Goal: Information Seeking & Learning: Learn about a topic

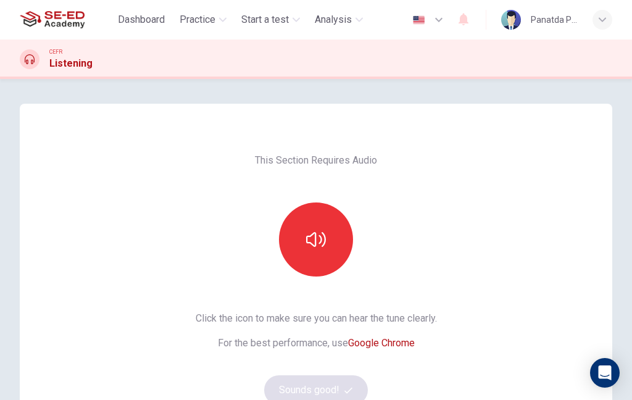
click at [297, 263] on button "button" at bounding box center [316, 239] width 74 height 74
click at [319, 241] on icon "button" at bounding box center [316, 239] width 20 height 20
click at [313, 371] on div "Click the icon to make sure you can hear the tune clearly. For the best perform…" at bounding box center [315, 358] width 241 height 94
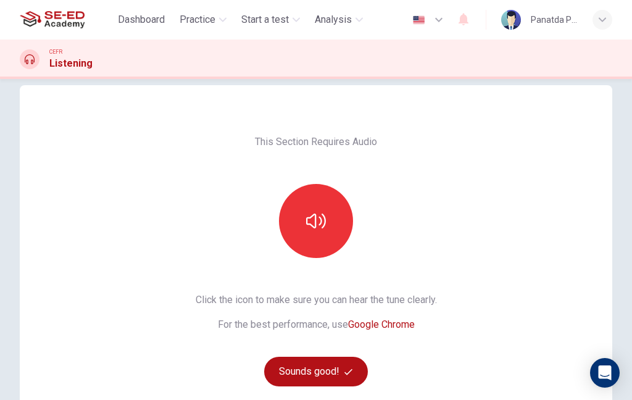
scroll to position [21, 0]
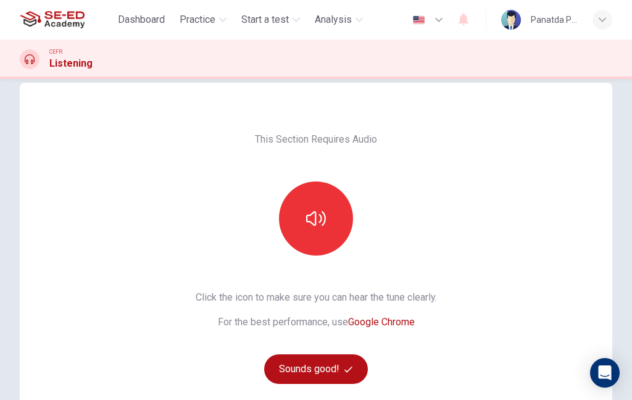
click at [329, 372] on button "Sounds good!" at bounding box center [316, 369] width 104 height 30
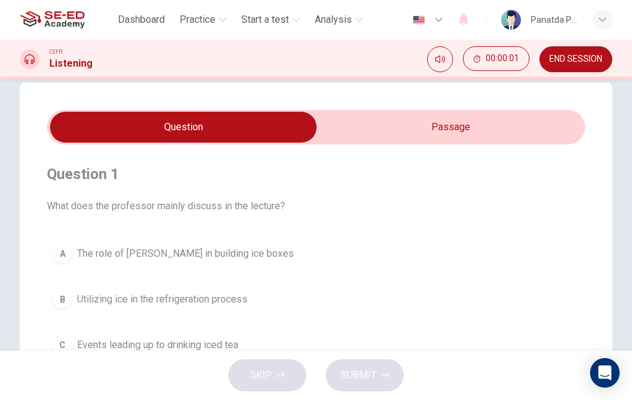
click at [493, 117] on input "checkbox" at bounding box center [183, 127] width 807 height 31
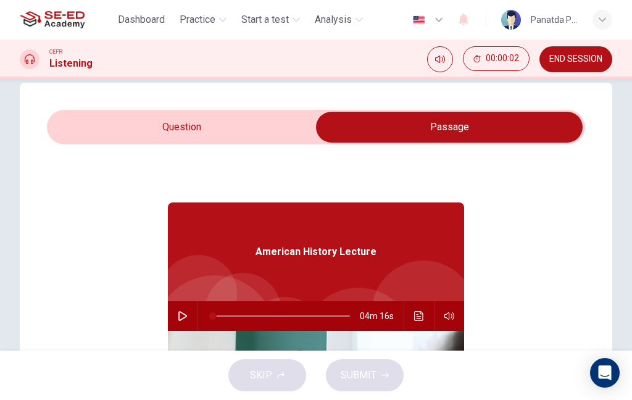
click at [181, 142] on input "checkbox" at bounding box center [449, 127] width 807 height 31
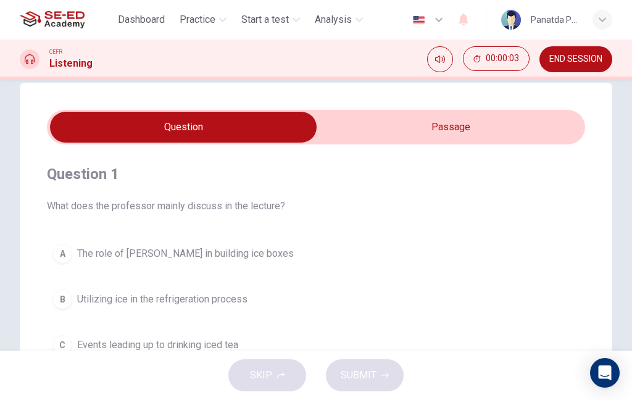
scroll to position [30, 0]
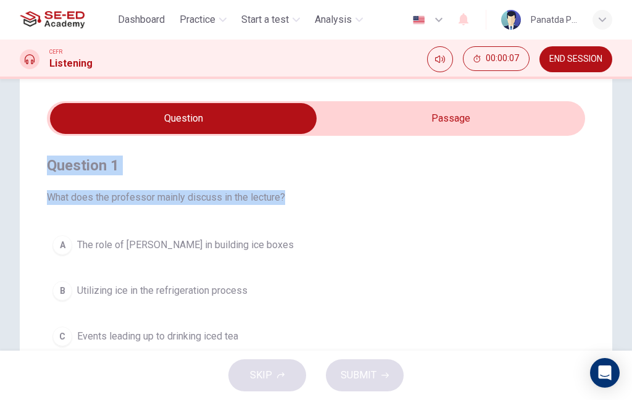
click at [414, 260] on button "A The role of [PERSON_NAME] in building ice boxes" at bounding box center [316, 244] width 538 height 31
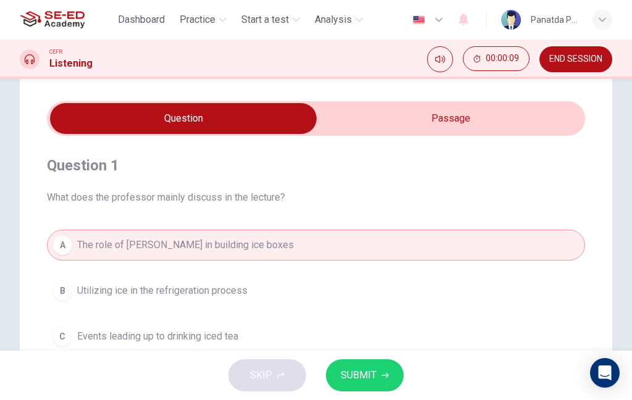
click at [476, 117] on input "checkbox" at bounding box center [183, 118] width 807 height 31
checkbox input "true"
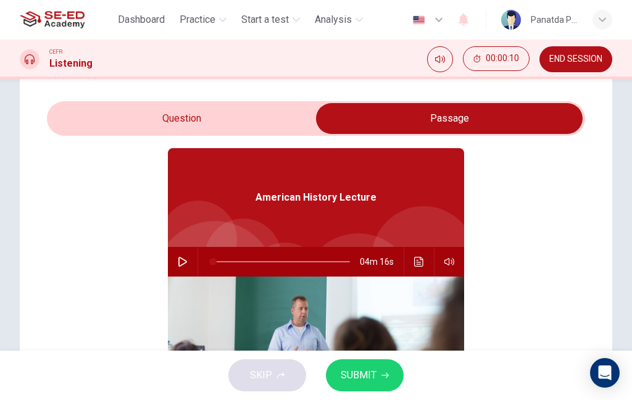
scroll to position [46, 0]
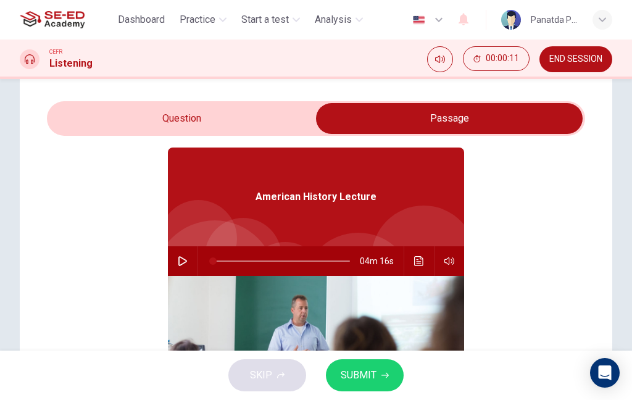
click at [181, 263] on icon "button" at bounding box center [183, 261] width 10 height 10
click at [422, 265] on icon "Click to see the audio transcription" at bounding box center [419, 261] width 10 height 10
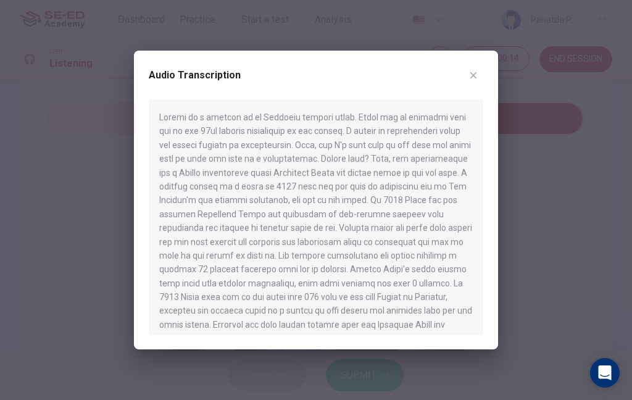
click at [470, 75] on icon "button" at bounding box center [473, 75] width 10 height 10
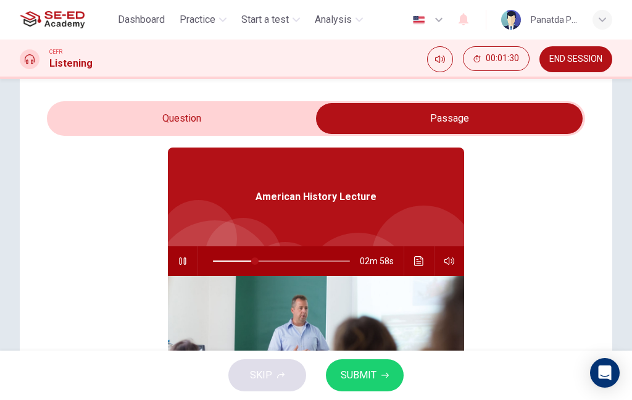
type input "31"
click at [197, 121] on input "checkbox" at bounding box center [449, 118] width 807 height 31
checkbox input "false"
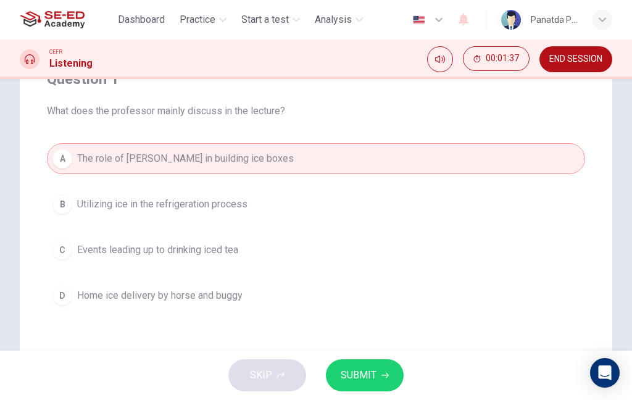
scroll to position [117, 0]
click at [261, 205] on button "B Utilizing ice in the refrigeration process" at bounding box center [316, 203] width 538 height 31
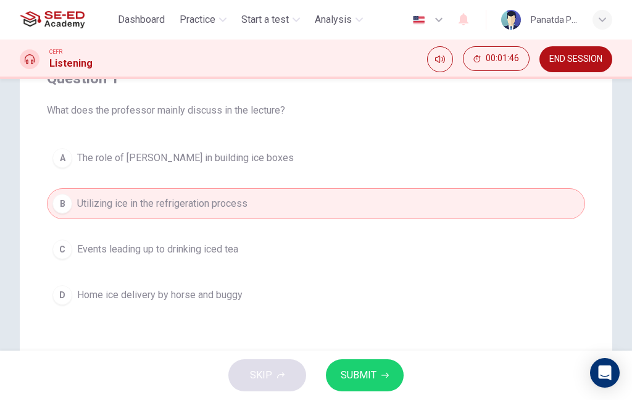
click at [381, 369] on button "SUBMIT" at bounding box center [365, 375] width 78 height 32
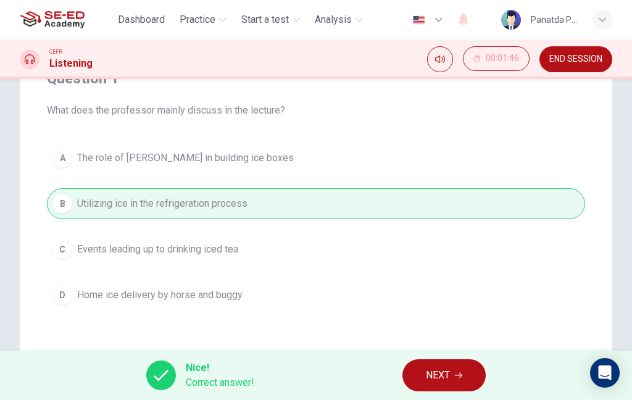
click at [456, 376] on icon "button" at bounding box center [458, 374] width 7 height 7
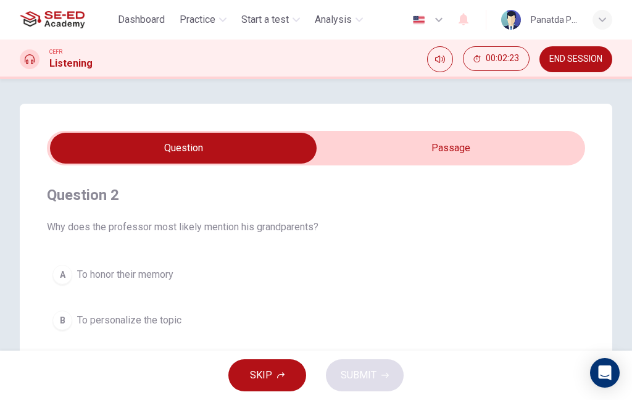
type input "53"
click at [468, 150] on input "checkbox" at bounding box center [183, 148] width 807 height 31
checkbox input "true"
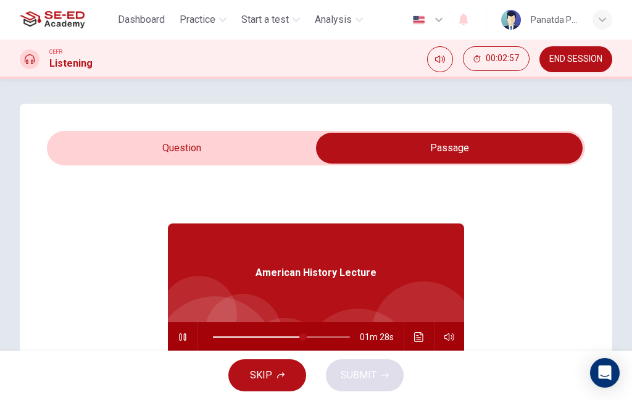
type input "66"
click at [190, 146] on input "checkbox" at bounding box center [449, 148] width 807 height 31
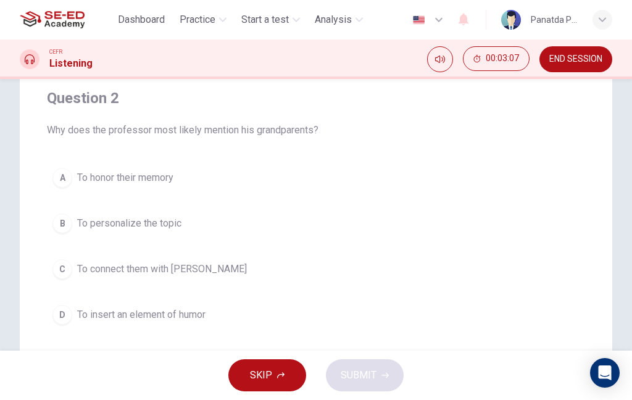
scroll to position [95, 0]
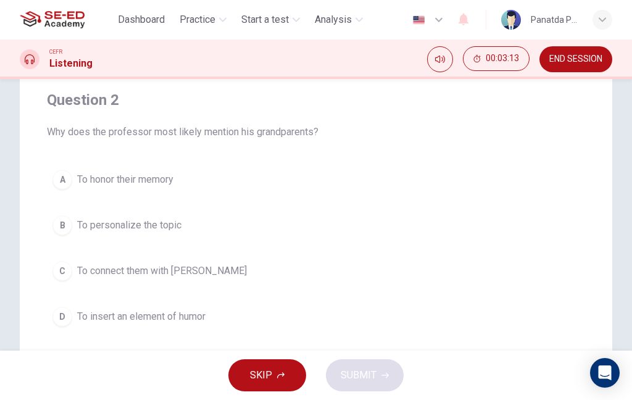
click at [352, 216] on button "B To personalize the topic" at bounding box center [316, 225] width 538 height 31
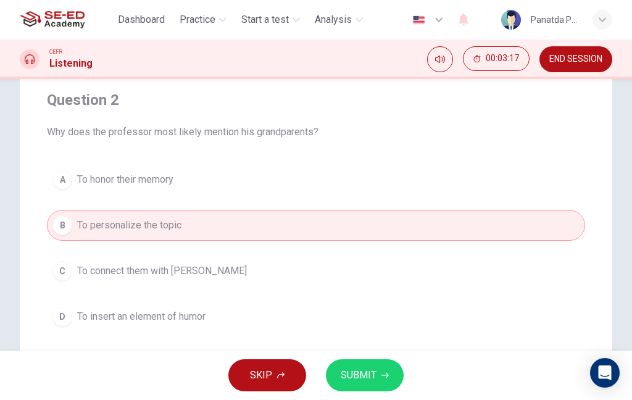
click at [369, 371] on span "SUBMIT" at bounding box center [358, 374] width 36 height 17
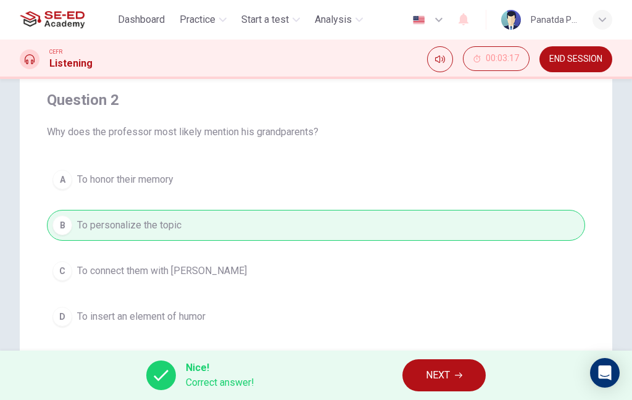
click at [430, 364] on button "NEXT" at bounding box center [443, 375] width 83 height 32
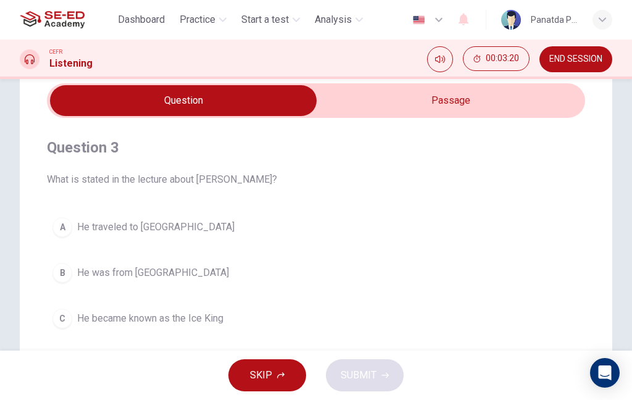
scroll to position [35, 0]
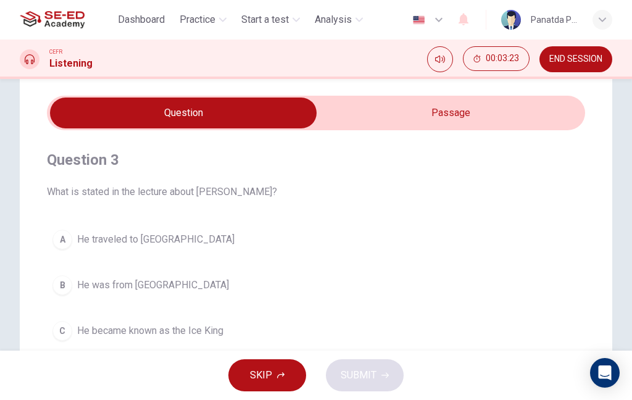
click at [438, 121] on input "checkbox" at bounding box center [183, 112] width 807 height 31
checkbox input "true"
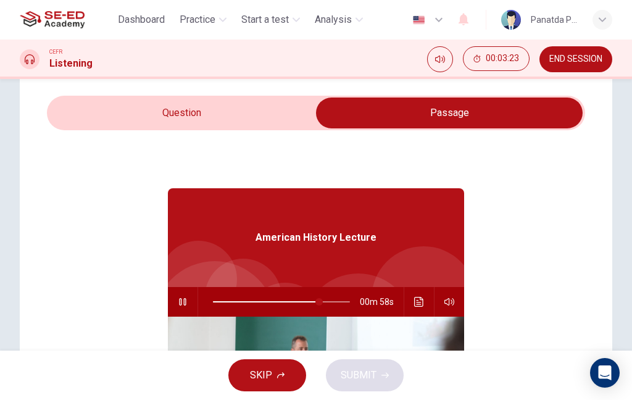
type input "78"
click at [179, 109] on input "checkbox" at bounding box center [449, 112] width 807 height 31
checkbox input "false"
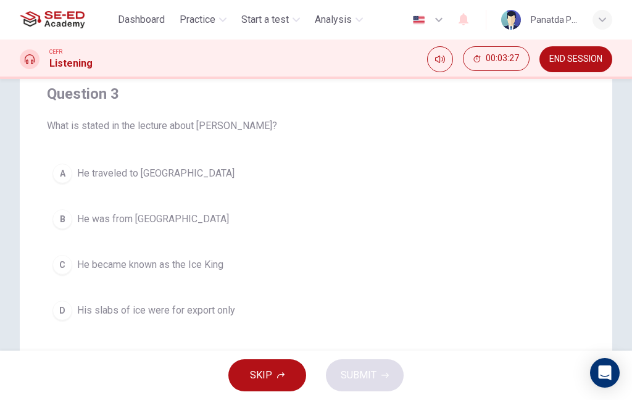
scroll to position [101, 0]
click at [253, 287] on div "A He traveled to [GEOGRAPHIC_DATA] B He was from [GEOGRAPHIC_DATA] C He became …" at bounding box center [316, 242] width 538 height 168
click at [269, 273] on button "C He became known as the Ice King" at bounding box center [316, 264] width 538 height 31
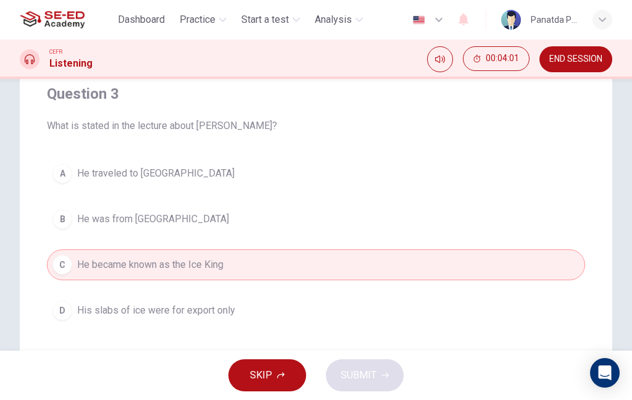
click at [388, 260] on button "C He became known as the Ice King" at bounding box center [316, 264] width 538 height 31
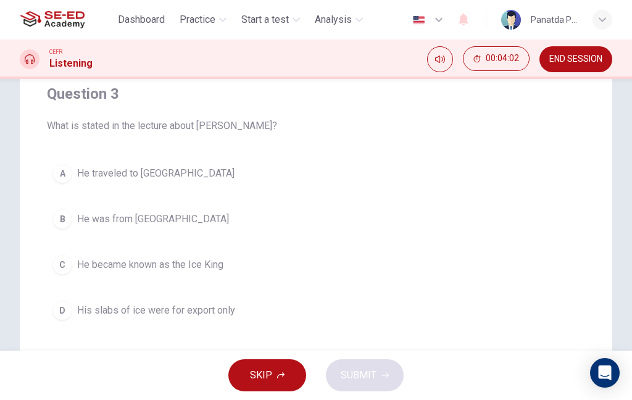
click at [384, 263] on button "C He became known as the Ice King" at bounding box center [316, 264] width 538 height 31
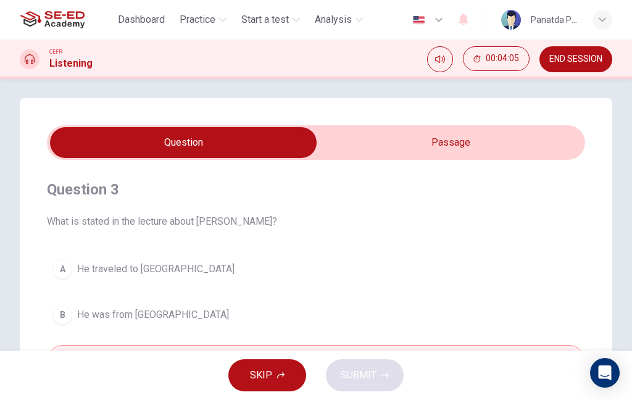
scroll to position [4, 0]
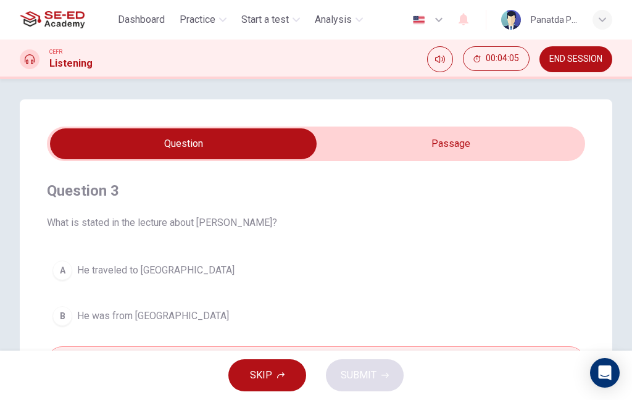
click at [385, 274] on button "A He traveled to [GEOGRAPHIC_DATA]" at bounding box center [316, 270] width 538 height 31
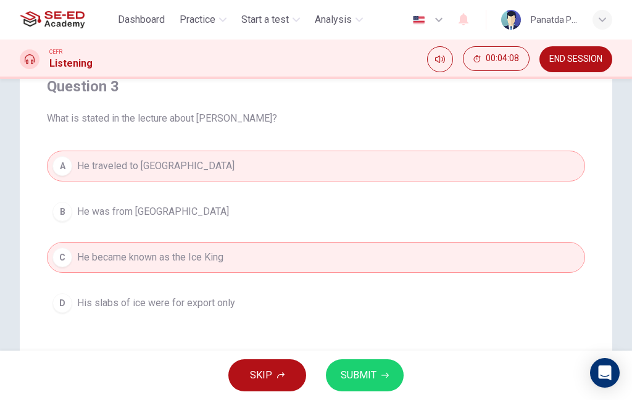
scroll to position [107, 0]
click at [345, 225] on button "B He was from [GEOGRAPHIC_DATA]" at bounding box center [316, 212] width 538 height 31
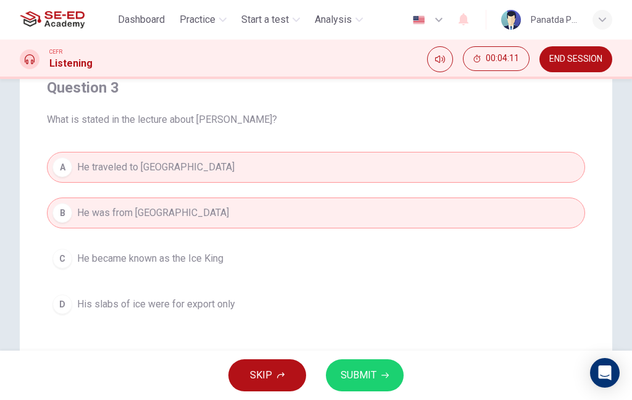
click at [343, 264] on button "C He became known as the Ice King" at bounding box center [316, 258] width 538 height 31
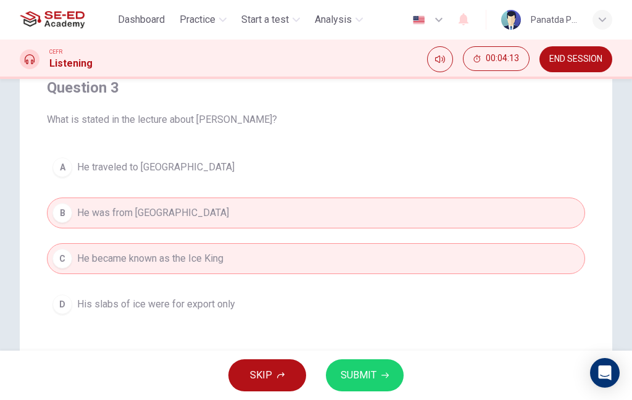
click at [378, 372] on button "SUBMIT" at bounding box center [365, 375] width 78 height 32
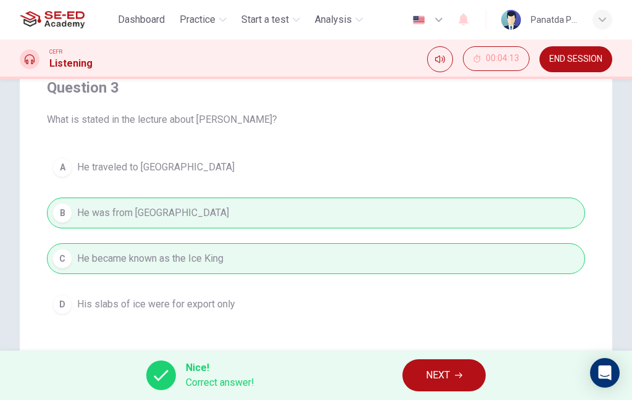
click at [437, 384] on button "NEXT" at bounding box center [443, 375] width 83 height 32
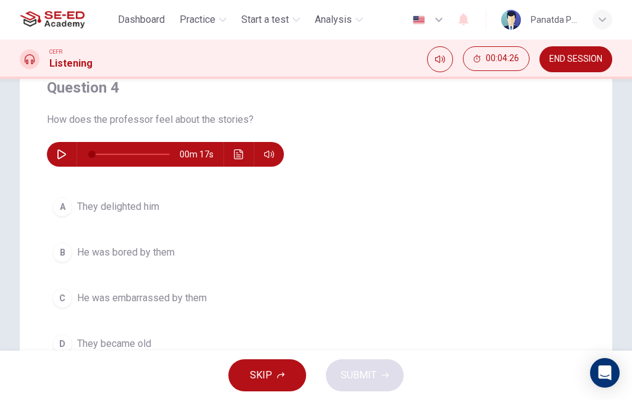
click at [59, 158] on icon "button" at bounding box center [61, 154] width 9 height 10
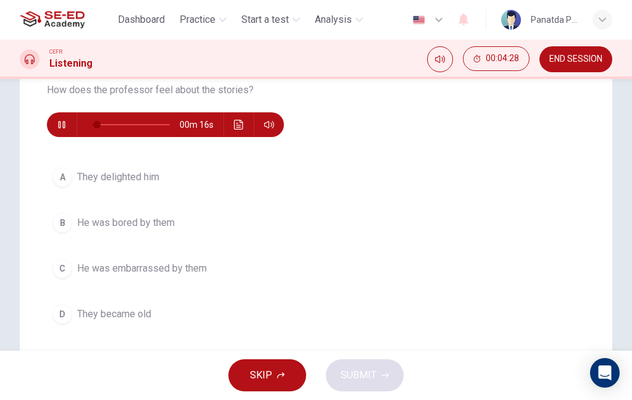
scroll to position [138, 0]
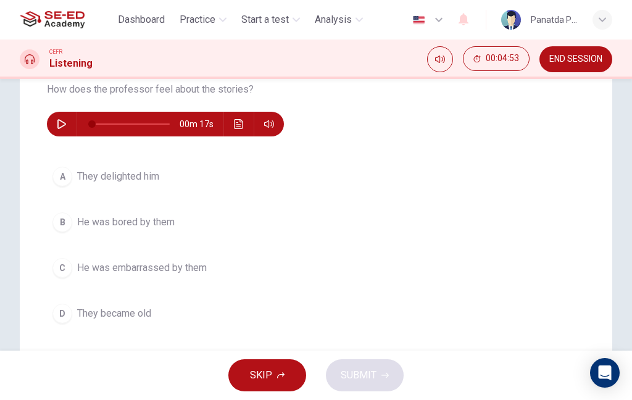
click at [60, 122] on icon "button" at bounding box center [62, 124] width 10 height 10
click at [224, 265] on button "C He was embarrassed by them" at bounding box center [316, 267] width 538 height 31
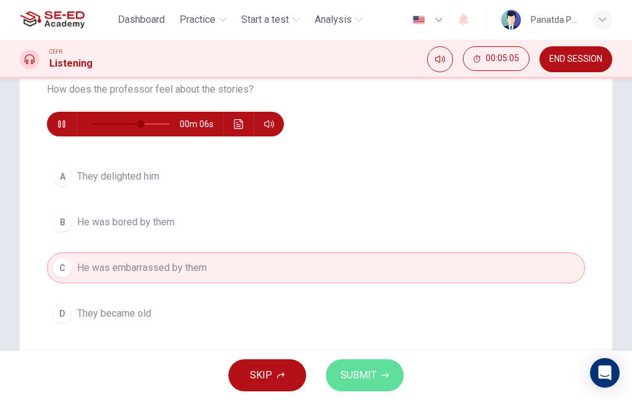
click at [381, 376] on icon "button" at bounding box center [384, 374] width 7 height 7
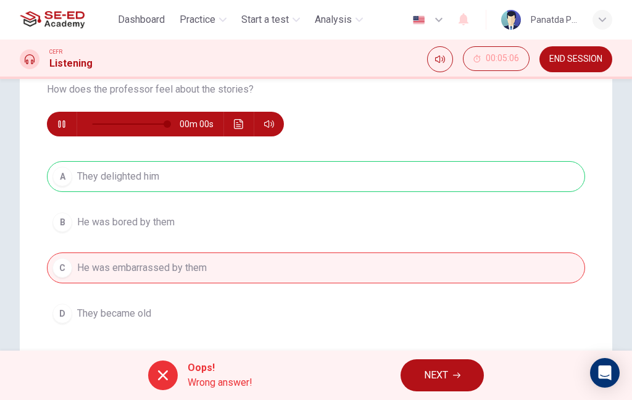
type input "0"
click at [449, 374] on button "NEXT" at bounding box center [441, 375] width 83 height 32
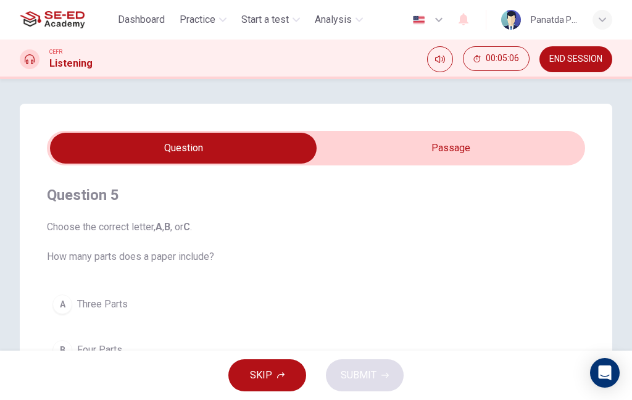
click at [445, 142] on input "checkbox" at bounding box center [183, 148] width 807 height 31
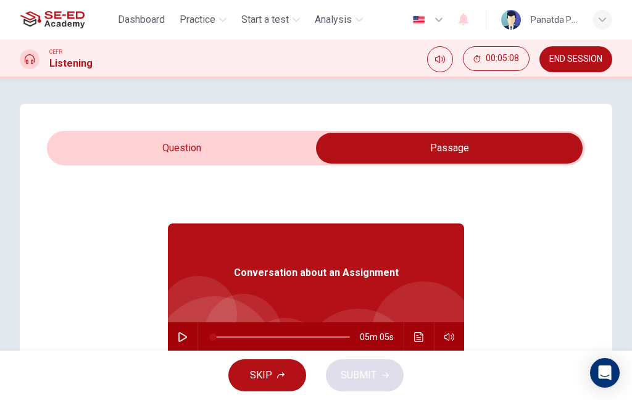
click at [175, 144] on input "checkbox" at bounding box center [449, 148] width 807 height 31
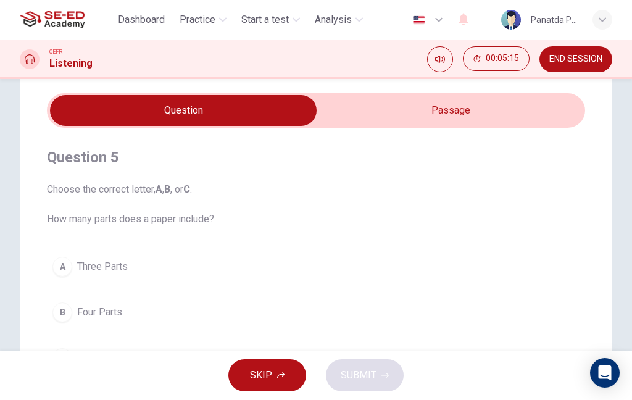
scroll to position [35, 0]
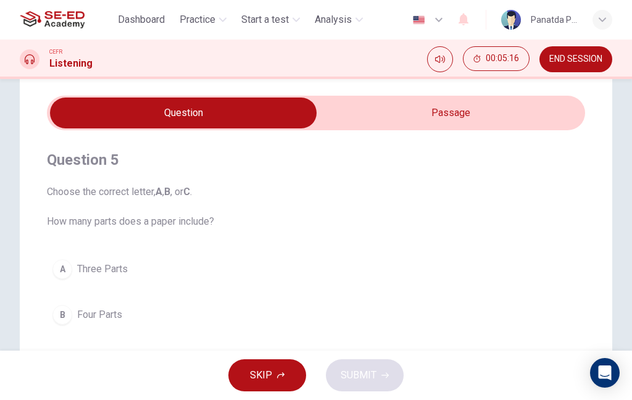
click at [450, 117] on input "checkbox" at bounding box center [183, 112] width 807 height 31
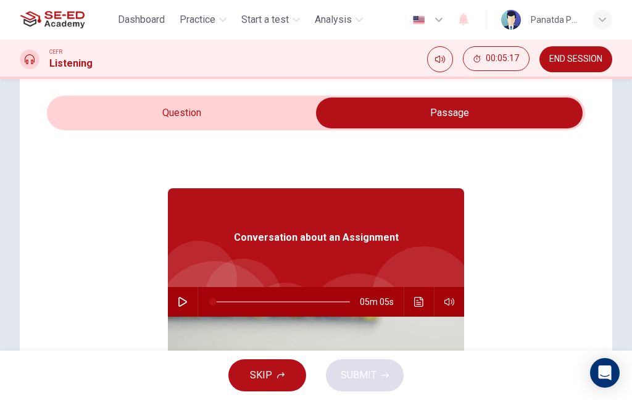
click at [182, 299] on icon "button" at bounding box center [182, 302] width 9 height 10
click at [227, 120] on input "checkbox" at bounding box center [449, 112] width 807 height 31
checkbox input "false"
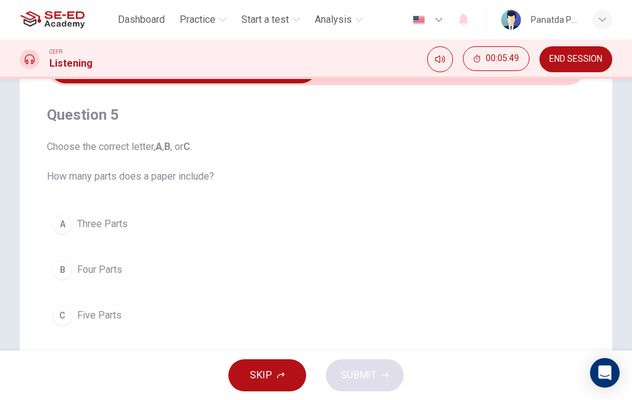
scroll to position [128, 0]
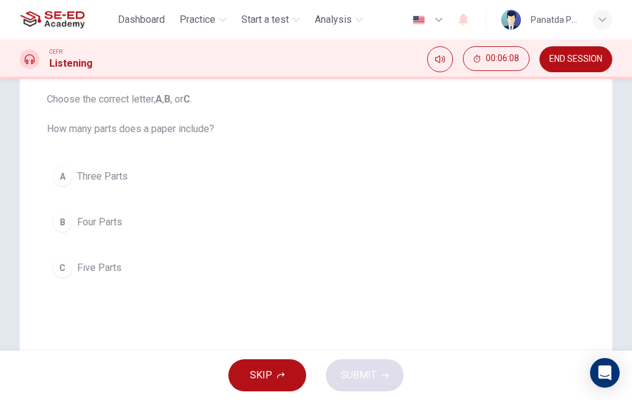
click at [258, 179] on button "A Three Parts" at bounding box center [316, 176] width 538 height 31
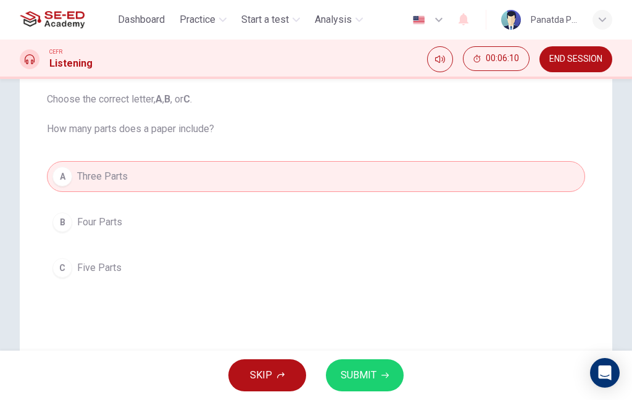
click at [232, 266] on button "C Five Parts" at bounding box center [316, 267] width 538 height 31
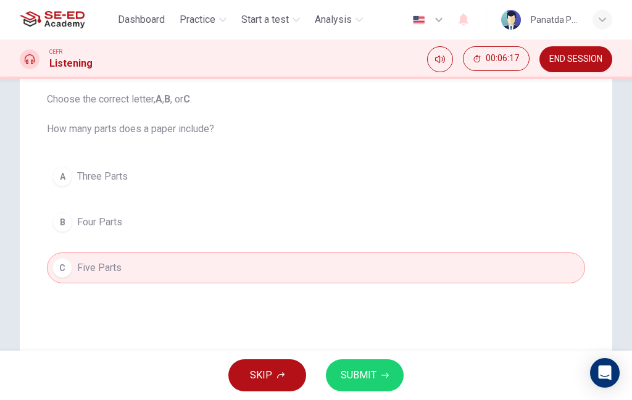
click at [372, 374] on span "SUBMIT" at bounding box center [358, 374] width 36 height 17
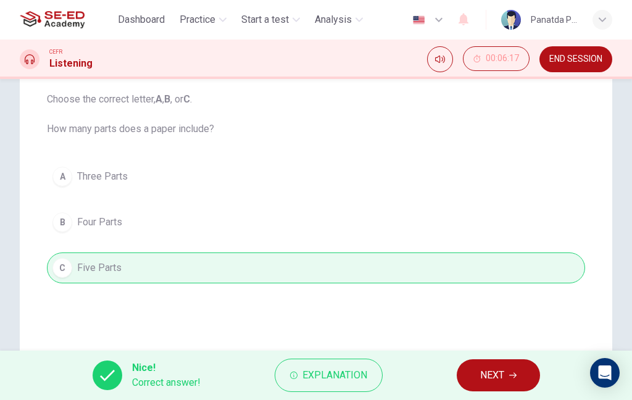
click at [493, 375] on span "NEXT" at bounding box center [492, 374] width 24 height 17
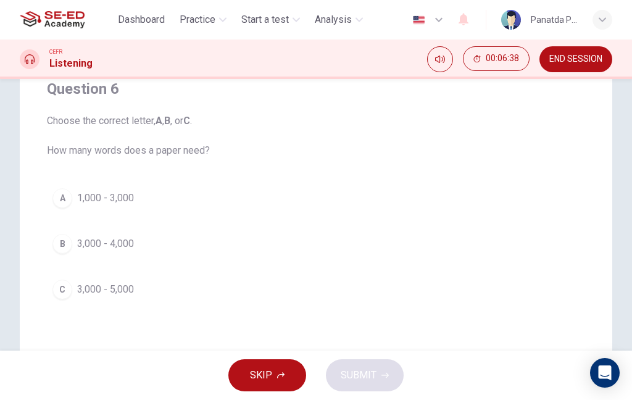
scroll to position [102, 0]
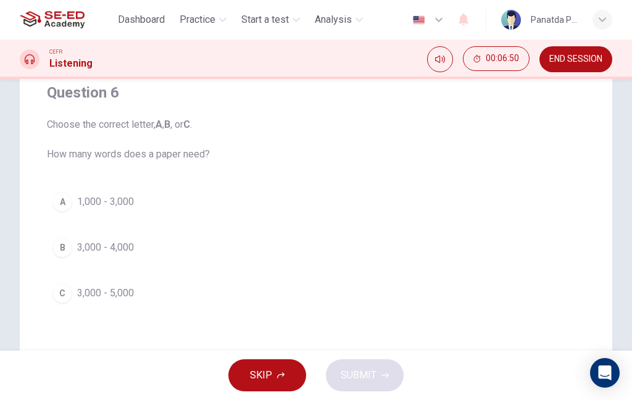
click at [131, 287] on span "3,000 - 5,000" at bounding box center [105, 293] width 57 height 15
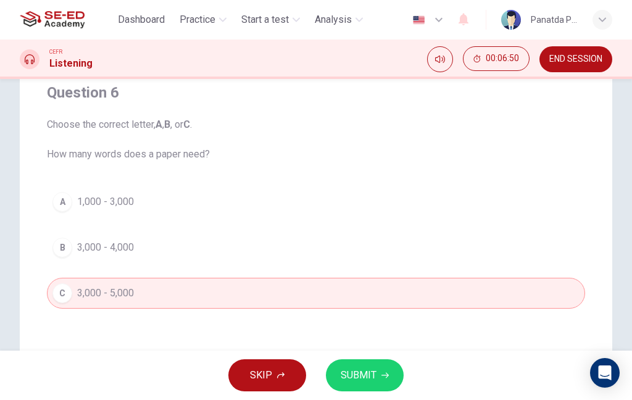
click at [363, 379] on span "SUBMIT" at bounding box center [358, 374] width 36 height 17
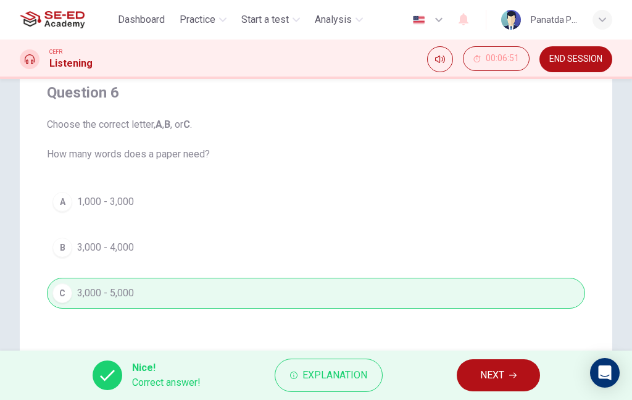
click at [483, 374] on span "NEXT" at bounding box center [492, 374] width 24 height 17
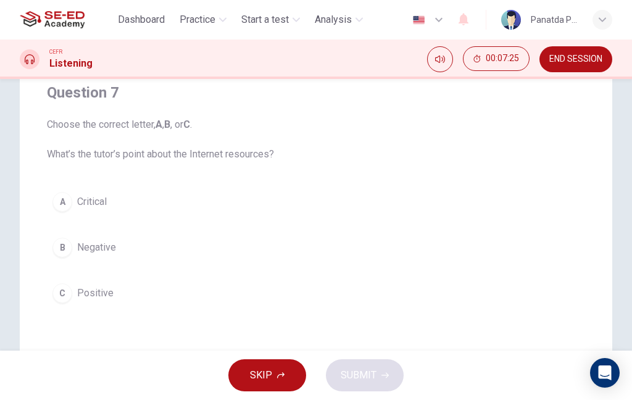
click at [386, 246] on button "B Negative" at bounding box center [316, 247] width 538 height 31
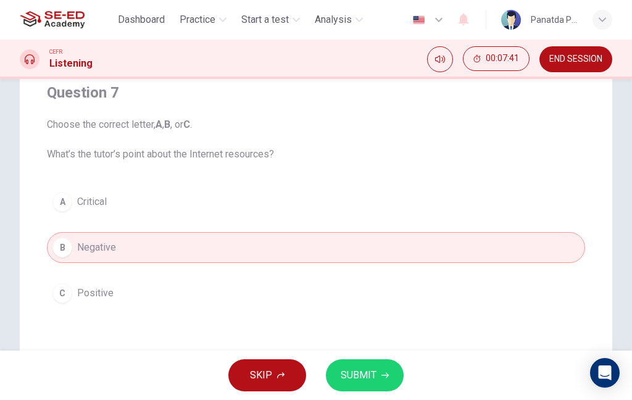
click at [367, 372] on span "SUBMIT" at bounding box center [358, 374] width 36 height 17
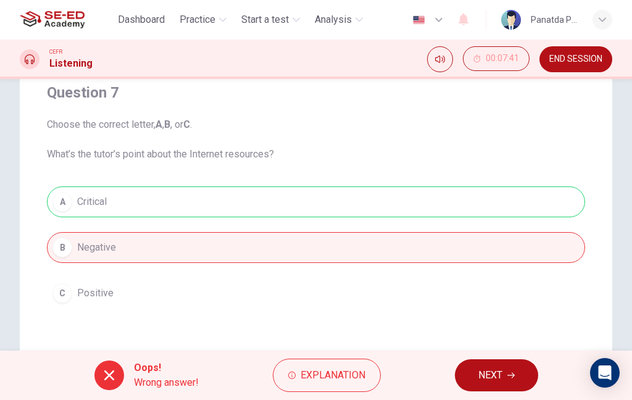
click at [504, 369] on button "NEXT" at bounding box center [496, 375] width 83 height 32
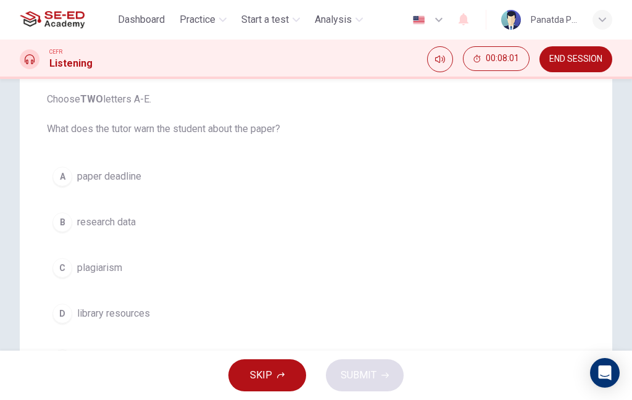
scroll to position [128, 0]
click at [265, 226] on button "B research data" at bounding box center [316, 221] width 538 height 31
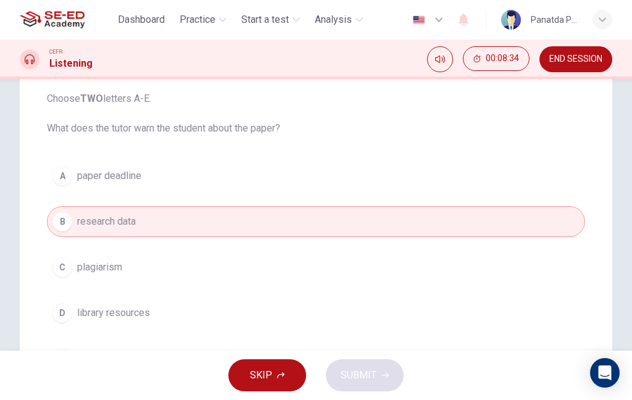
click at [297, 311] on button "D library resources" at bounding box center [316, 312] width 538 height 31
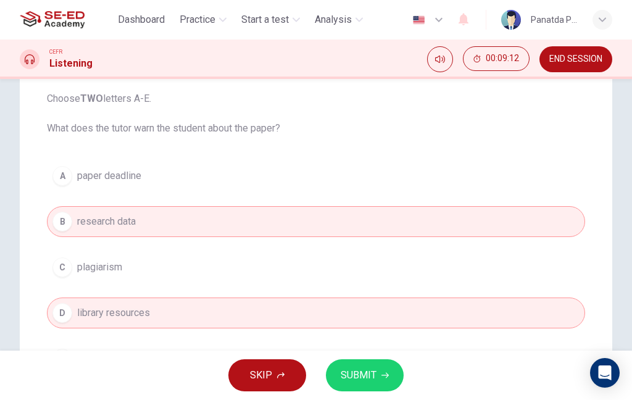
click at [369, 371] on span "SUBMIT" at bounding box center [358, 374] width 36 height 17
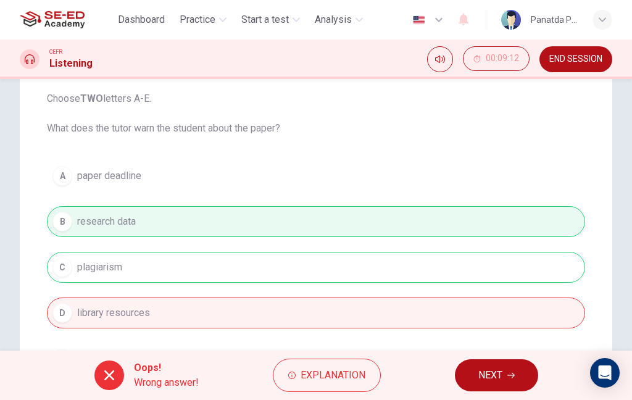
click at [493, 368] on span "NEXT" at bounding box center [490, 374] width 24 height 17
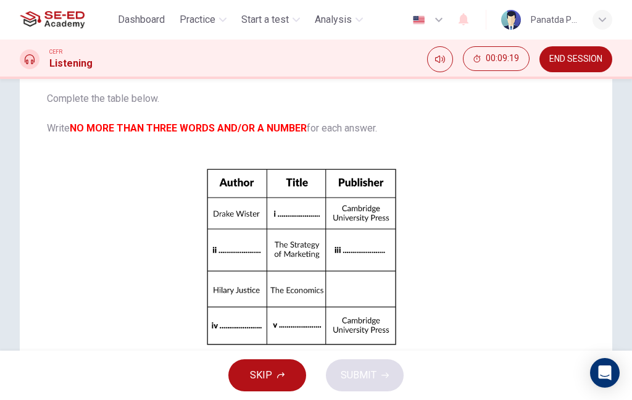
scroll to position [0, 0]
click at [450, 211] on div "Click to Zoom" at bounding box center [301, 266] width 508 height 213
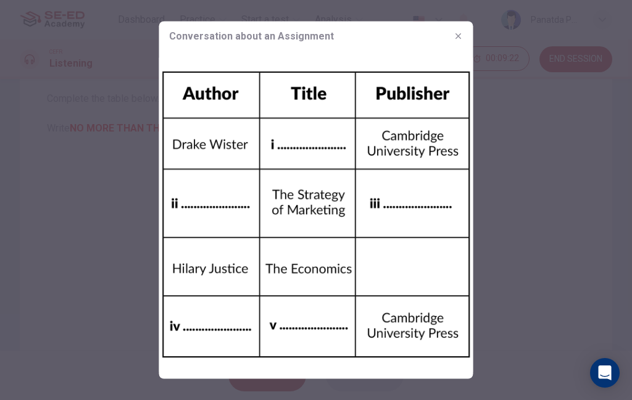
click at [453, 33] on button "button" at bounding box center [458, 37] width 20 height 20
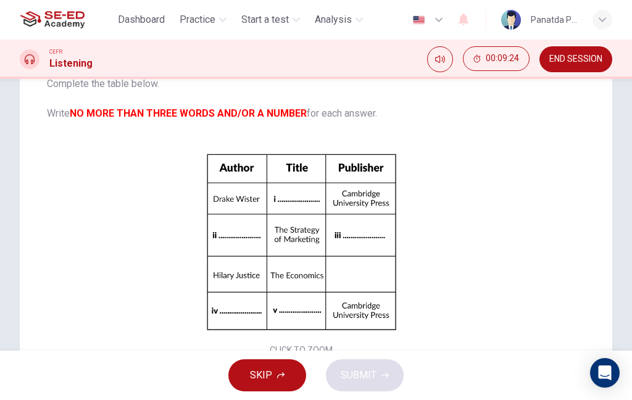
scroll to position [15, 0]
click at [187, 284] on div "Click to Zoom" at bounding box center [301, 251] width 508 height 213
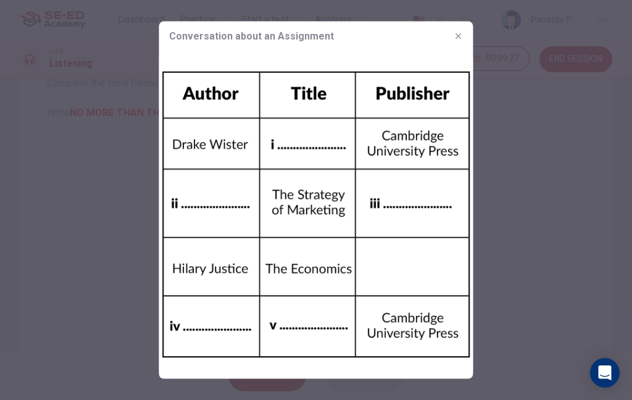
click at [352, 242] on img at bounding box center [316, 214] width 314 height 327
click at [462, 30] on button "button" at bounding box center [458, 37] width 20 height 20
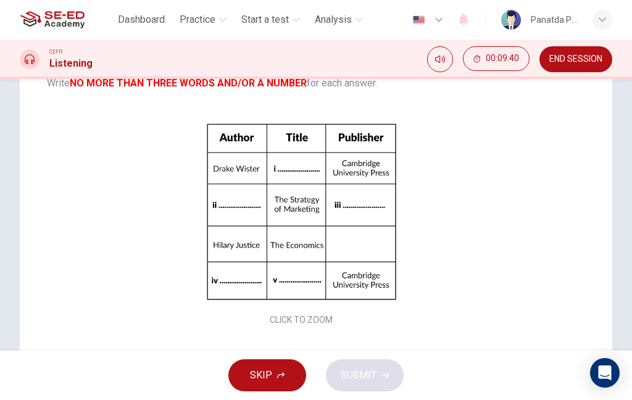
scroll to position [38, 0]
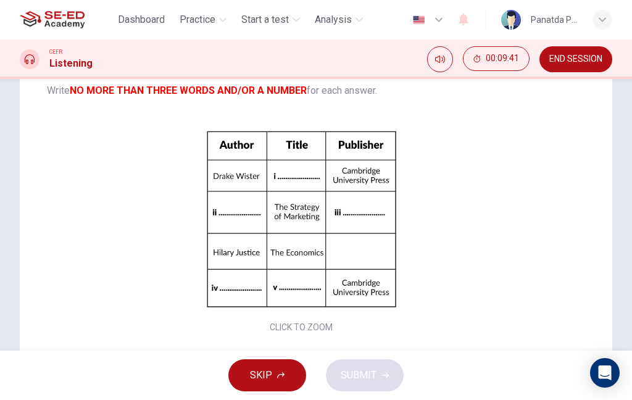
click at [179, 286] on div "Click to Zoom" at bounding box center [301, 229] width 508 height 213
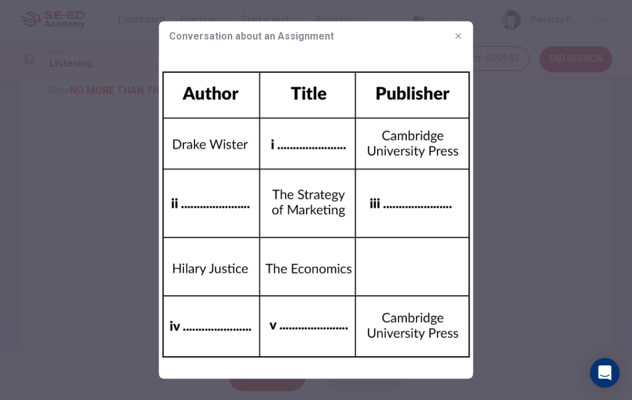
click at [539, 125] on div at bounding box center [316, 200] width 632 height 400
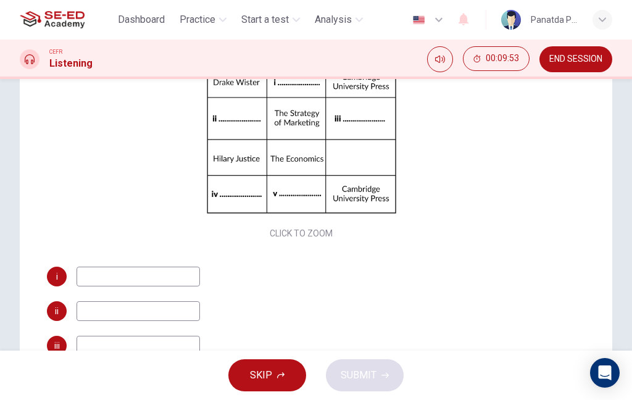
click at [292, 382] on button "SKIP" at bounding box center [267, 375] width 78 height 32
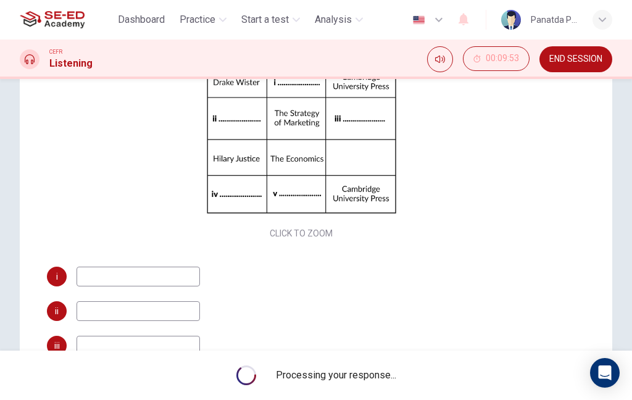
scroll to position [131, 0]
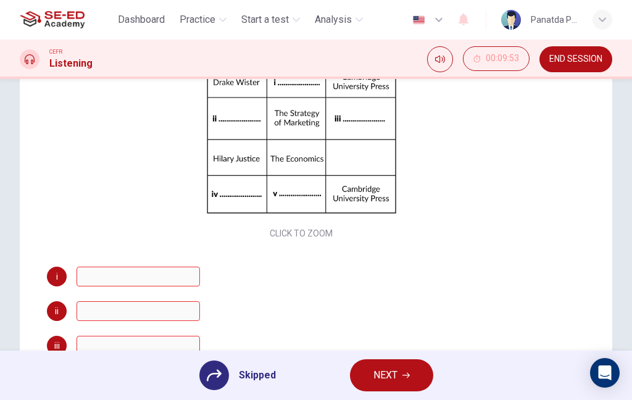
click at [391, 377] on span "NEXT" at bounding box center [385, 374] width 24 height 17
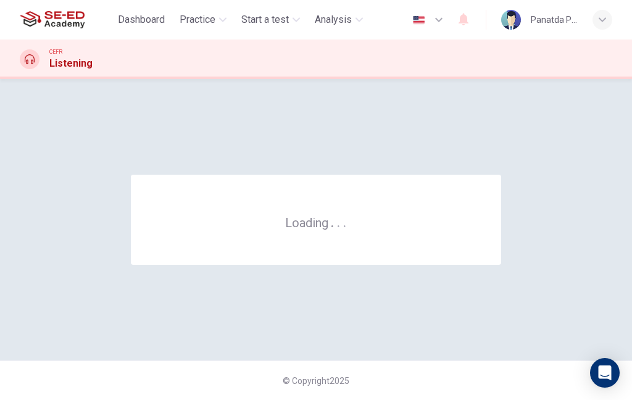
scroll to position [0, 0]
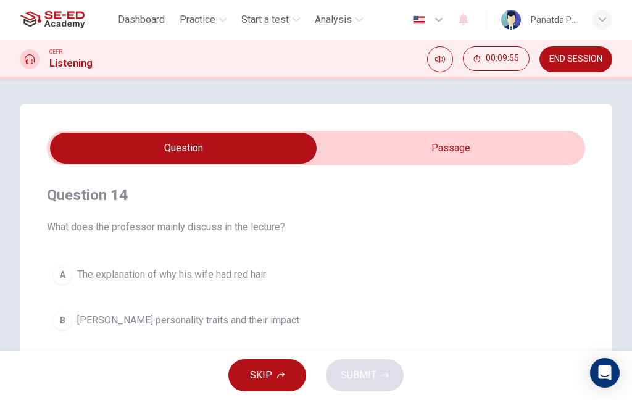
click at [447, 138] on input "checkbox" at bounding box center [183, 148] width 807 height 31
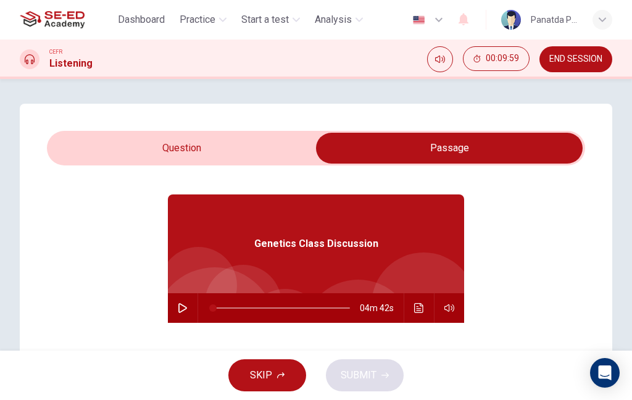
scroll to position [30, 0]
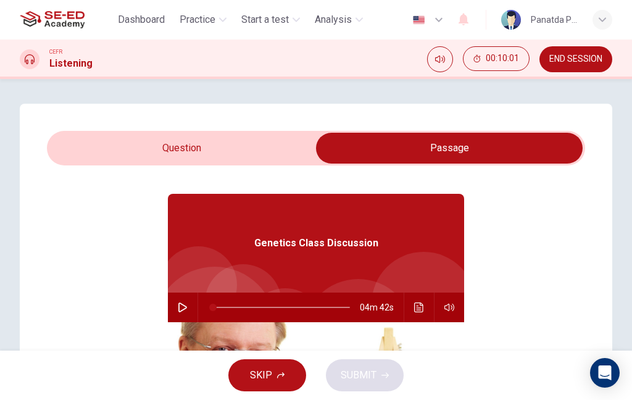
click at [179, 307] on icon "button" at bounding box center [183, 307] width 10 height 10
click at [221, 142] on input "checkbox" at bounding box center [449, 148] width 807 height 31
checkbox input "false"
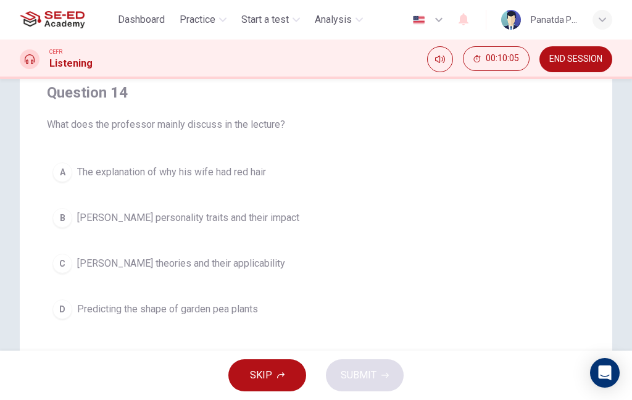
scroll to position [104, 0]
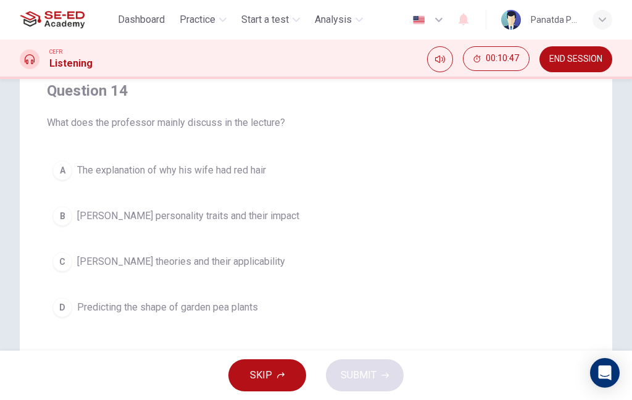
click at [282, 220] on button "B [PERSON_NAME] personality traits and their impact" at bounding box center [316, 215] width 538 height 31
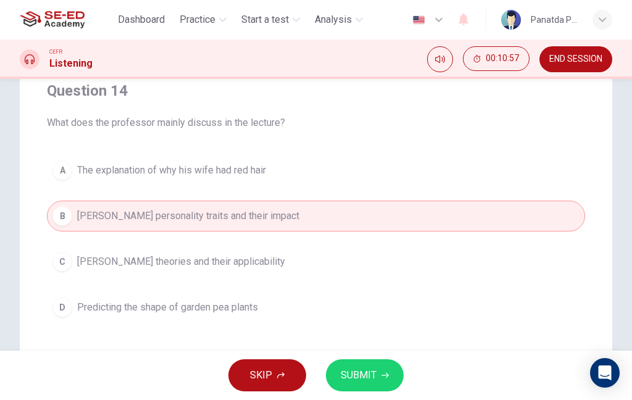
click at [364, 373] on span "SUBMIT" at bounding box center [358, 374] width 36 height 17
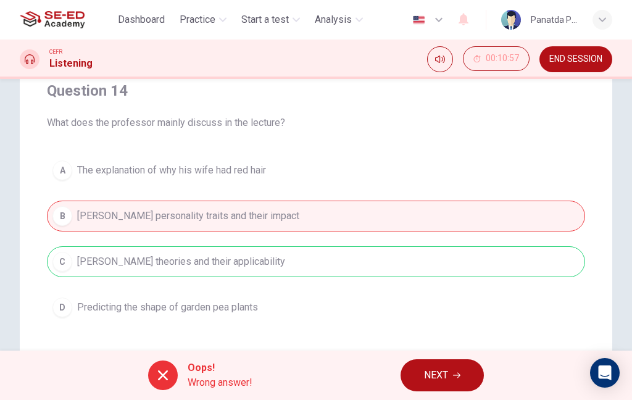
click at [453, 379] on button "NEXT" at bounding box center [441, 375] width 83 height 32
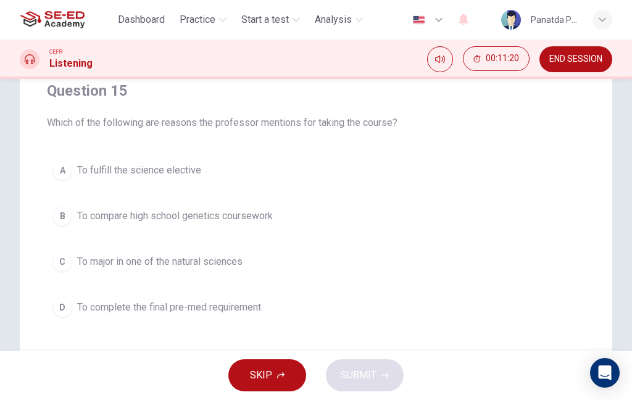
click at [291, 260] on button "C To major in one of the natural sciences" at bounding box center [316, 261] width 538 height 31
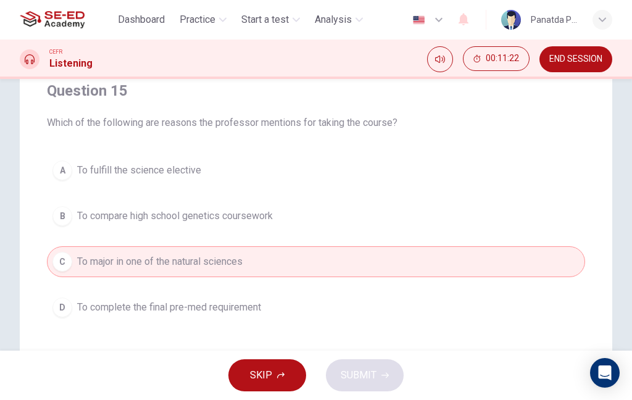
click at [348, 220] on button "B To compare high school genetics coursework" at bounding box center [316, 215] width 538 height 31
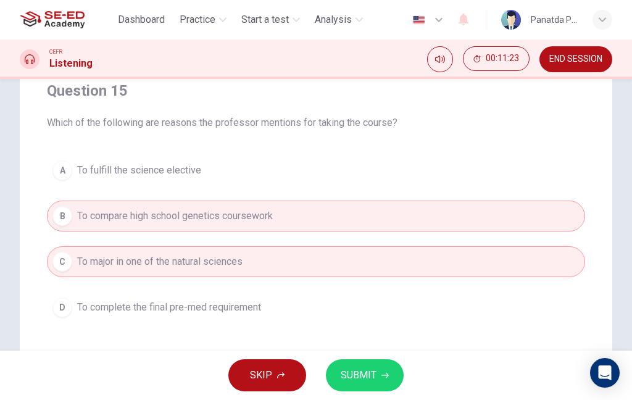
click at [376, 374] on button "SUBMIT" at bounding box center [365, 375] width 78 height 32
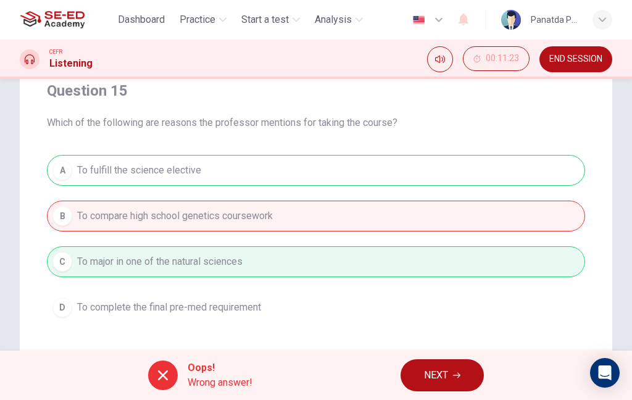
click at [448, 370] on span "NEXT" at bounding box center [436, 374] width 24 height 17
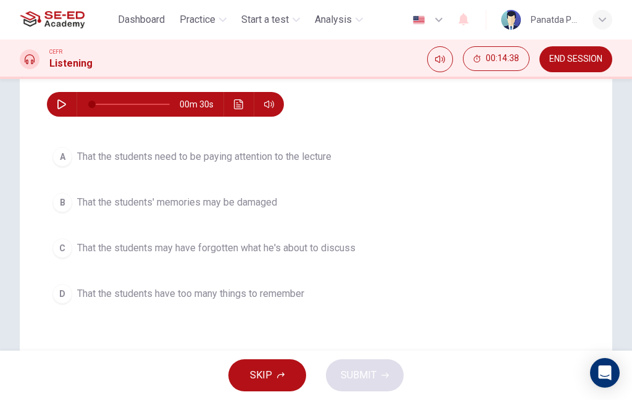
scroll to position [104, 0]
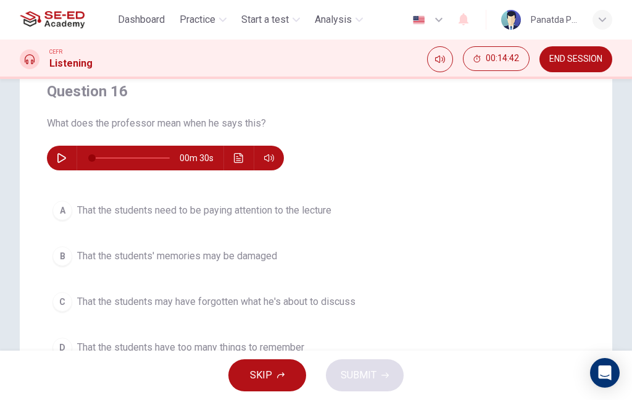
click at [59, 161] on icon "button" at bounding box center [62, 158] width 10 height 10
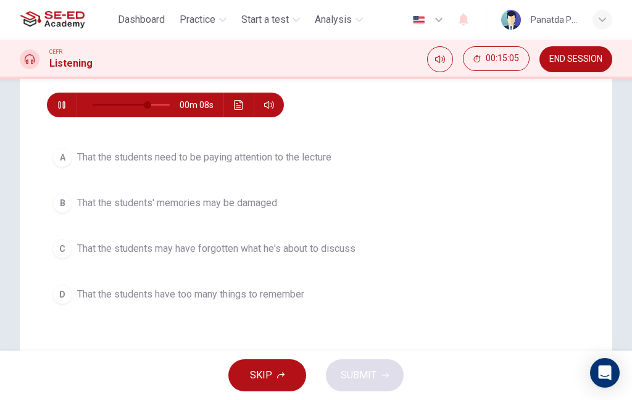
scroll to position [162, 0]
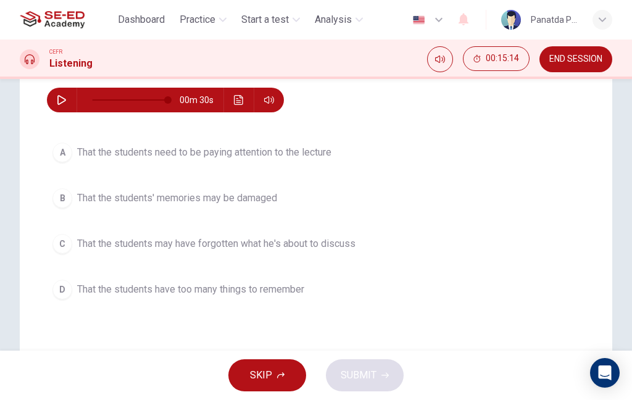
type input "0"
click at [400, 293] on button "D That the students have too many things to remember" at bounding box center [316, 289] width 538 height 31
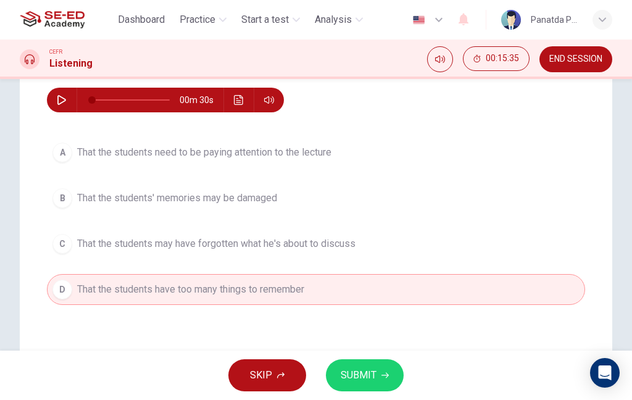
click at [398, 372] on button "SUBMIT" at bounding box center [365, 375] width 78 height 32
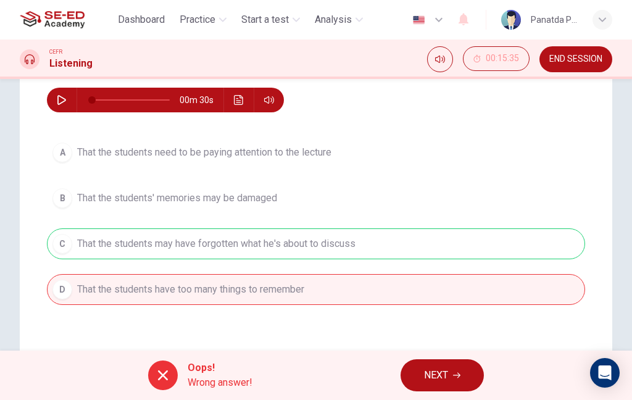
click at [450, 390] on button "NEXT" at bounding box center [441, 375] width 83 height 32
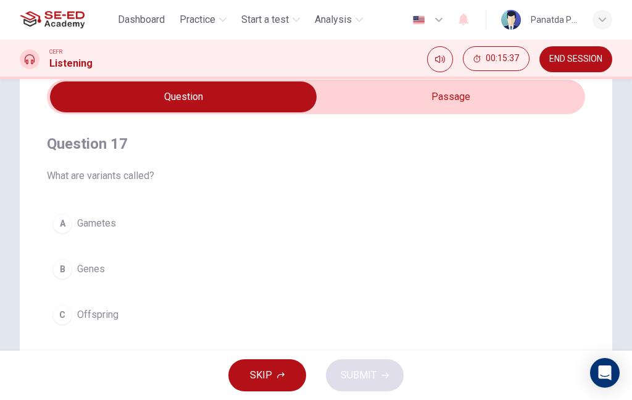
scroll to position [52, 0]
click at [469, 95] on input "checkbox" at bounding box center [183, 96] width 807 height 31
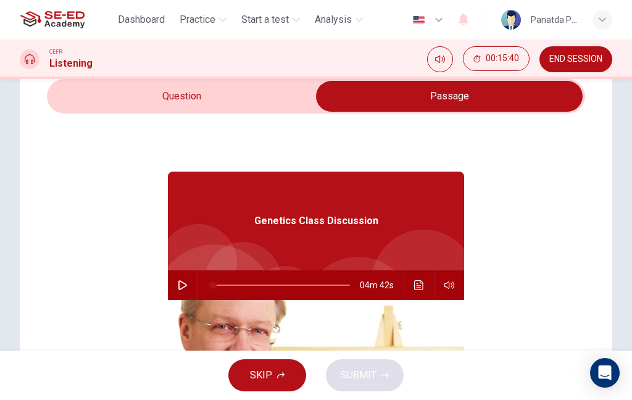
click at [199, 101] on input "checkbox" at bounding box center [449, 96] width 807 height 31
checkbox input "false"
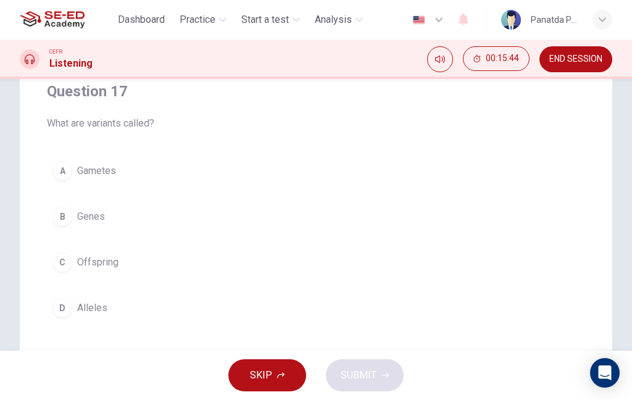
scroll to position [107, 0]
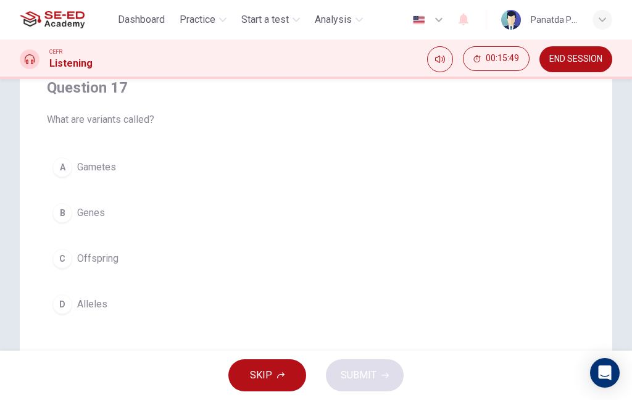
click at [325, 221] on button "B Genes" at bounding box center [316, 212] width 538 height 31
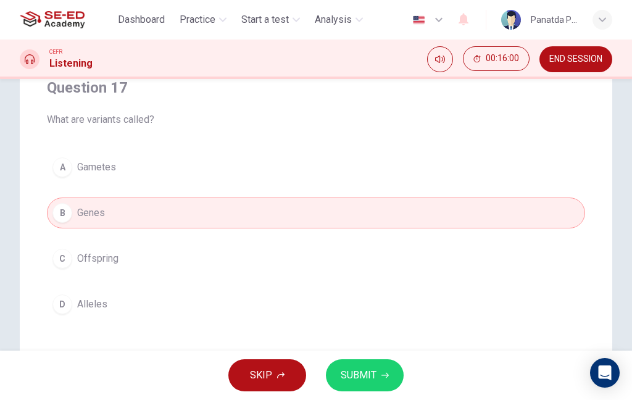
click at [376, 376] on button "SUBMIT" at bounding box center [365, 375] width 78 height 32
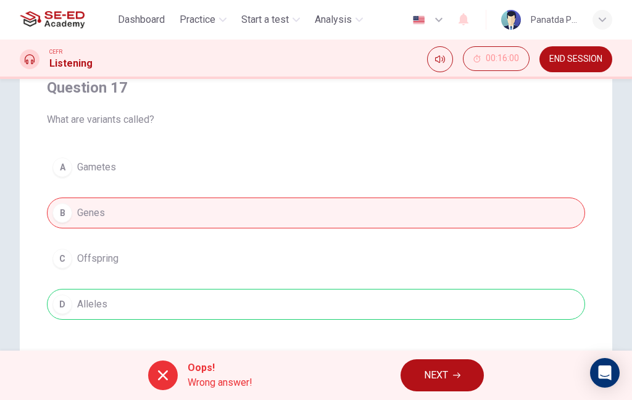
click at [464, 382] on button "NEXT" at bounding box center [441, 375] width 83 height 32
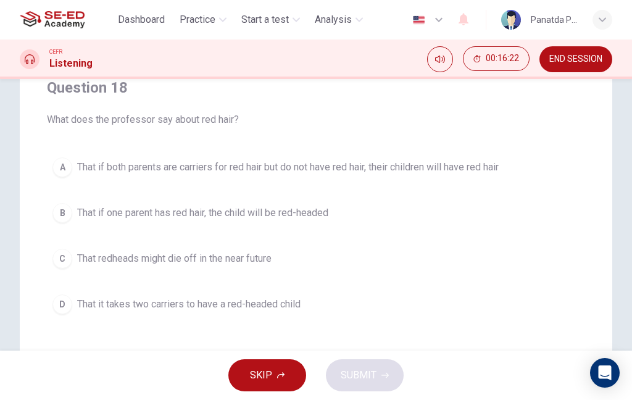
click at [438, 205] on button "B That if one parent has red hair, the child will be red-headed" at bounding box center [316, 212] width 538 height 31
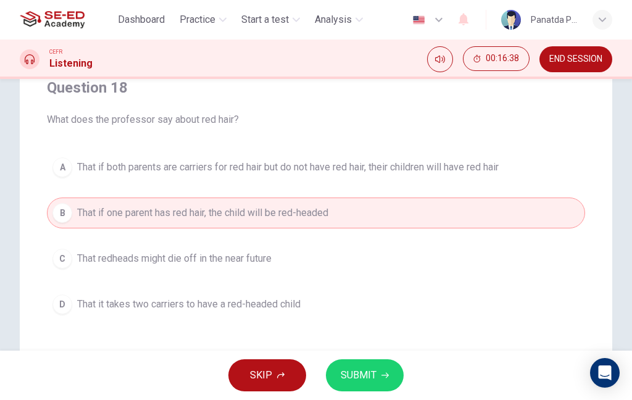
click at [390, 371] on button "SUBMIT" at bounding box center [365, 375] width 78 height 32
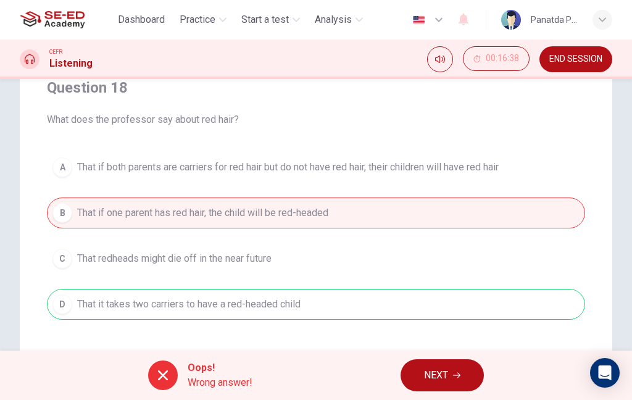
click at [456, 382] on button "NEXT" at bounding box center [441, 375] width 83 height 32
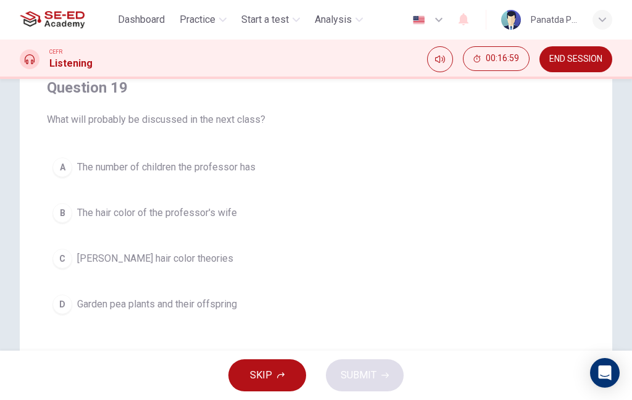
click at [379, 317] on button "D Garden pea plants and their offspring" at bounding box center [316, 304] width 538 height 31
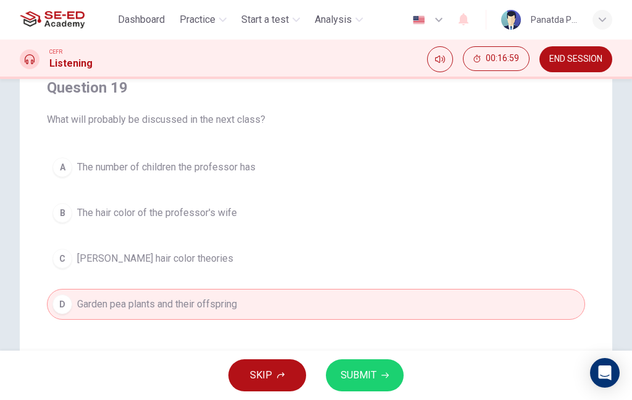
click at [388, 378] on button "SUBMIT" at bounding box center [365, 375] width 78 height 32
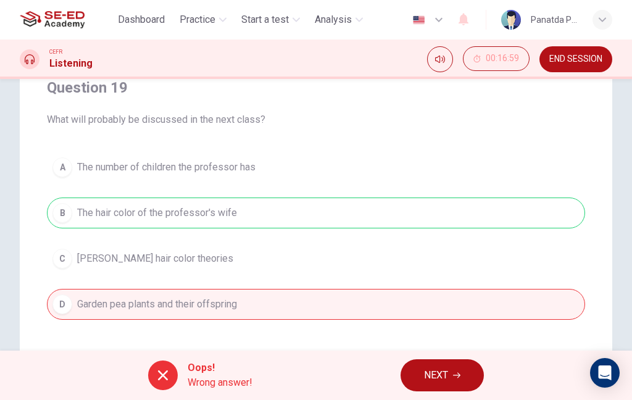
click at [437, 373] on span "NEXT" at bounding box center [436, 374] width 24 height 17
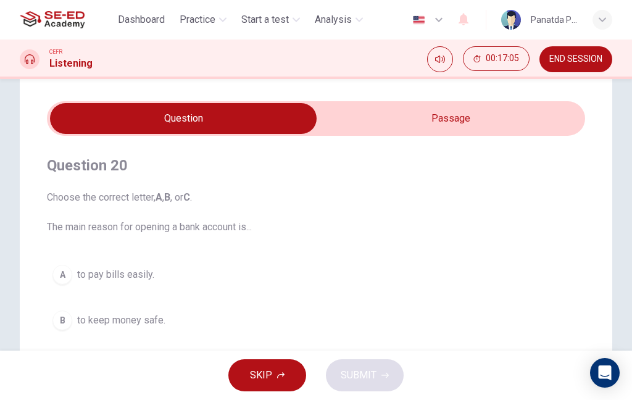
scroll to position [11, 0]
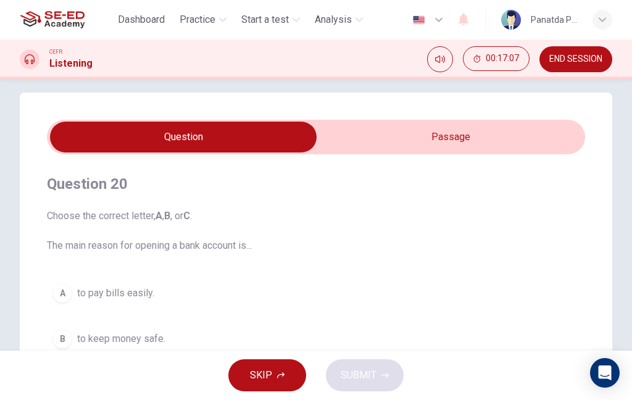
click at [455, 130] on input "checkbox" at bounding box center [183, 136] width 807 height 31
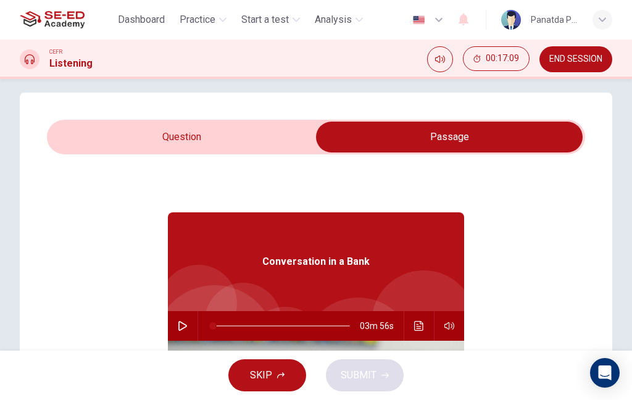
click at [205, 145] on input "checkbox" at bounding box center [449, 136] width 807 height 31
checkbox input "false"
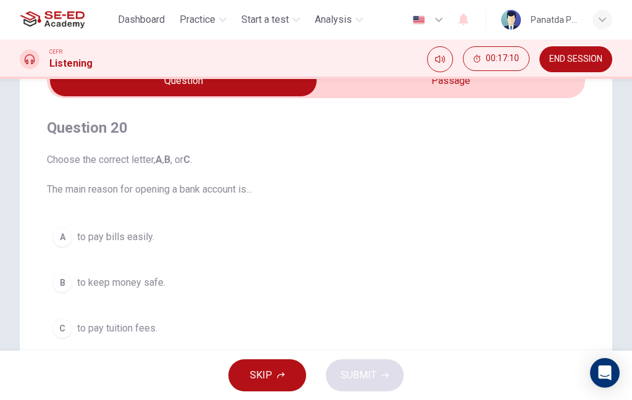
scroll to position [93, 0]
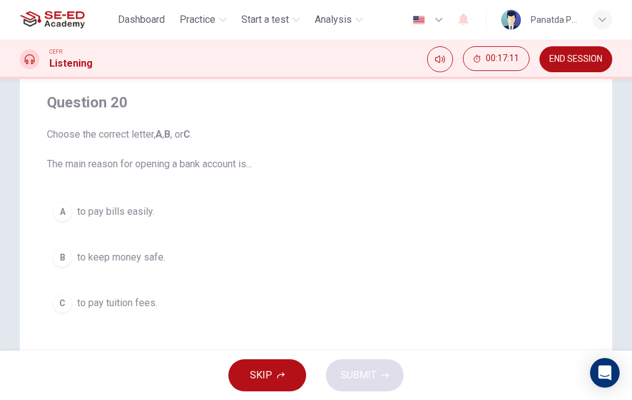
click at [253, 208] on button "A to pay bills easily." at bounding box center [316, 211] width 538 height 31
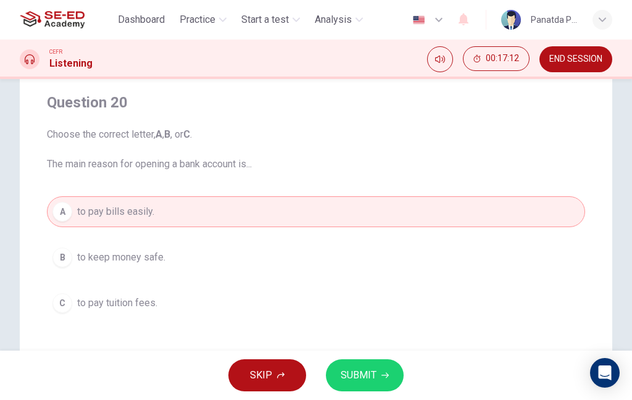
click at [377, 374] on button "SUBMIT" at bounding box center [365, 375] width 78 height 32
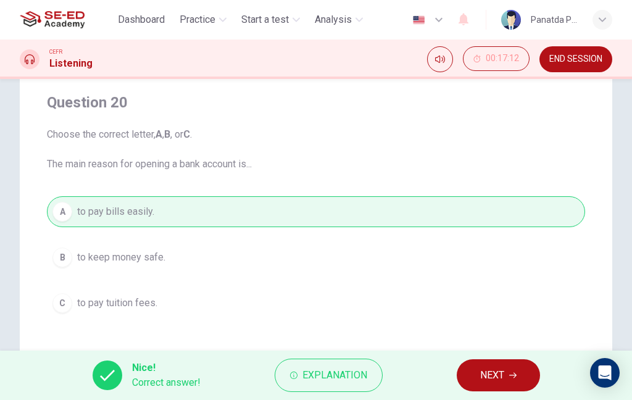
click at [483, 369] on span "NEXT" at bounding box center [492, 374] width 24 height 17
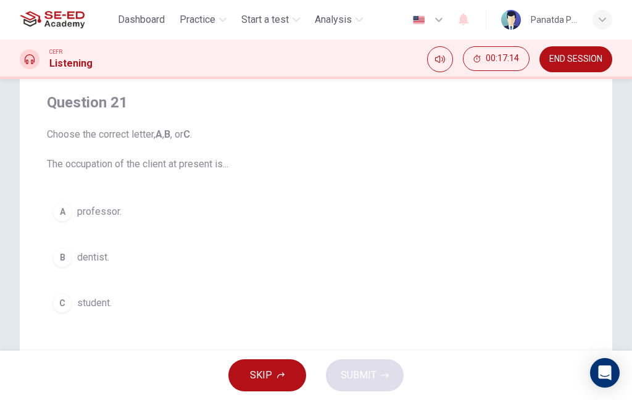
click at [357, 308] on button "C student." at bounding box center [316, 302] width 538 height 31
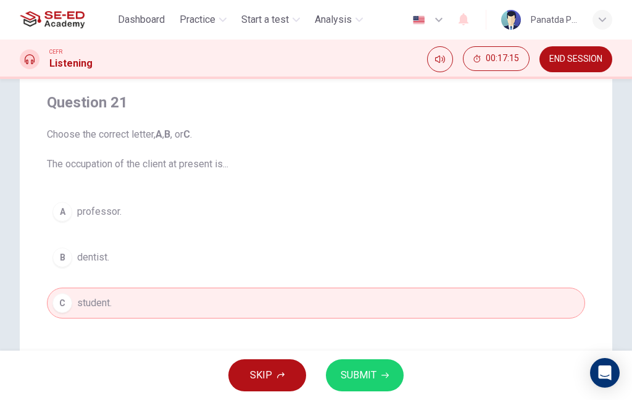
click at [388, 370] on button "SUBMIT" at bounding box center [365, 375] width 78 height 32
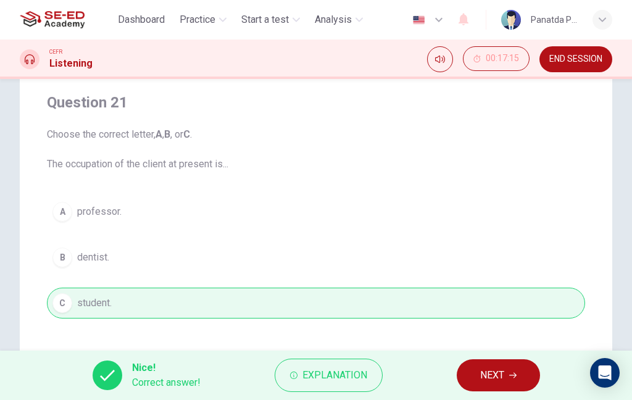
click at [483, 379] on span "NEXT" at bounding box center [492, 374] width 24 height 17
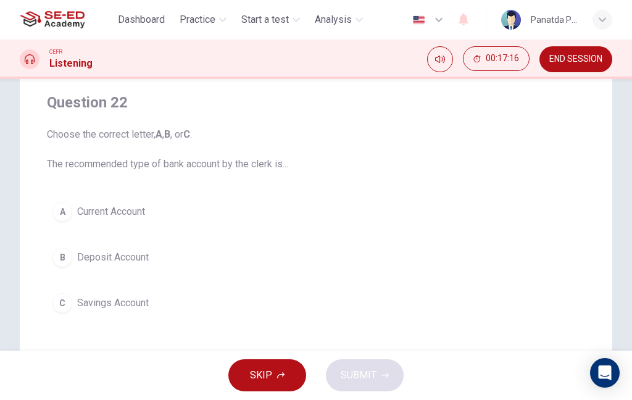
click at [374, 268] on button "B Deposit Account" at bounding box center [316, 257] width 538 height 31
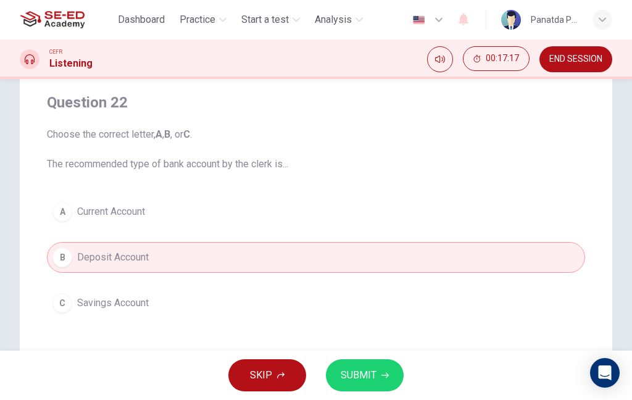
click at [379, 366] on button "SUBMIT" at bounding box center [365, 375] width 78 height 32
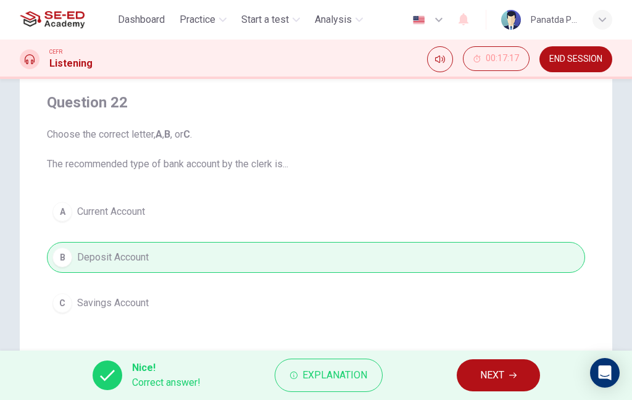
click at [489, 373] on span "NEXT" at bounding box center [492, 374] width 24 height 17
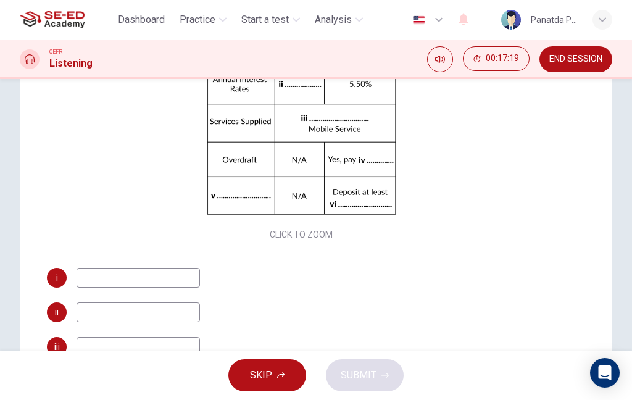
click at [267, 376] on span "SKIP" at bounding box center [261, 374] width 22 height 17
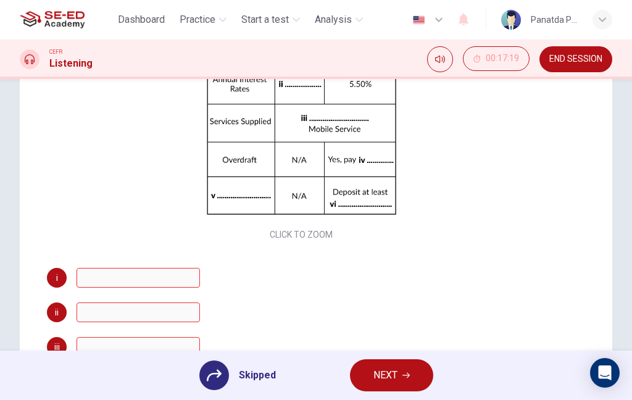
click at [407, 370] on button "NEXT" at bounding box center [391, 375] width 83 height 32
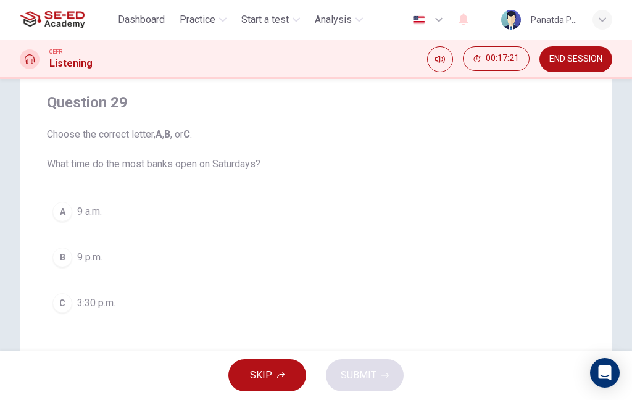
click at [373, 205] on button "A 9 a.m." at bounding box center [316, 211] width 538 height 31
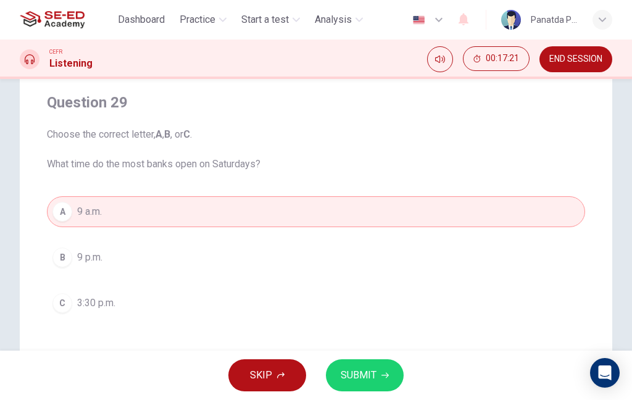
click at [386, 375] on icon "button" at bounding box center [384, 375] width 7 height 6
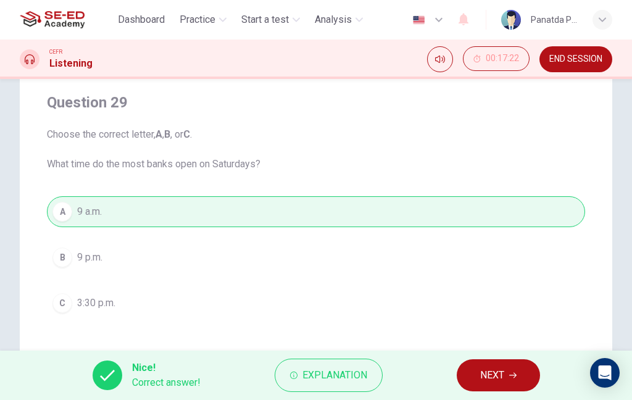
click at [492, 373] on span "NEXT" at bounding box center [492, 374] width 24 height 17
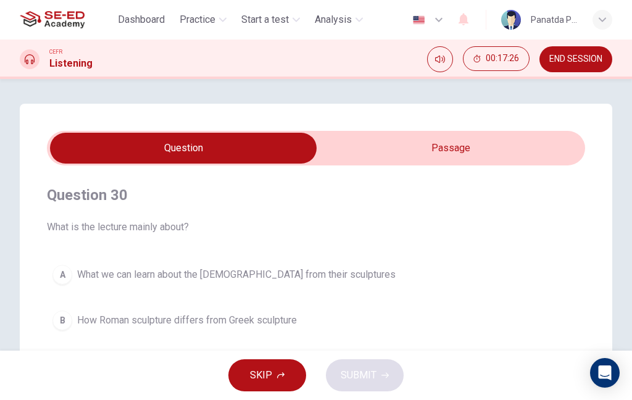
scroll to position [-1, 0]
click at [470, 151] on input "checkbox" at bounding box center [183, 148] width 807 height 31
checkbox input "true"
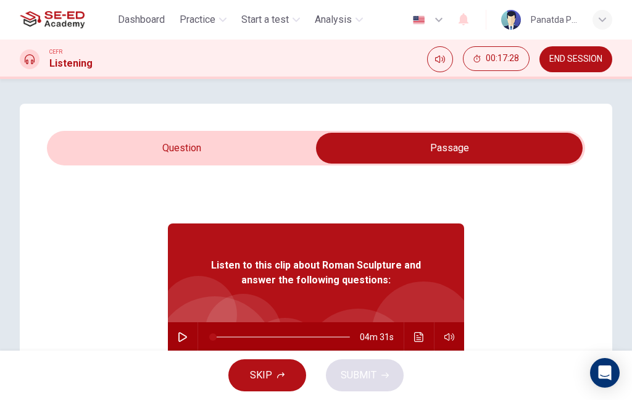
click at [178, 338] on icon "button" at bounding box center [183, 337] width 10 height 10
type input "0"
click at [208, 138] on input "checkbox" at bounding box center [449, 148] width 807 height 31
checkbox input "false"
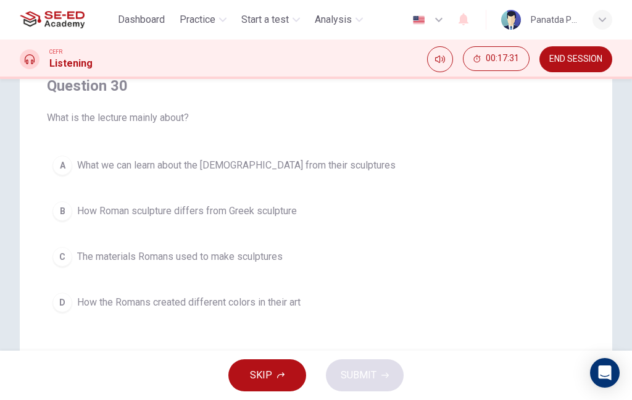
scroll to position [118, 0]
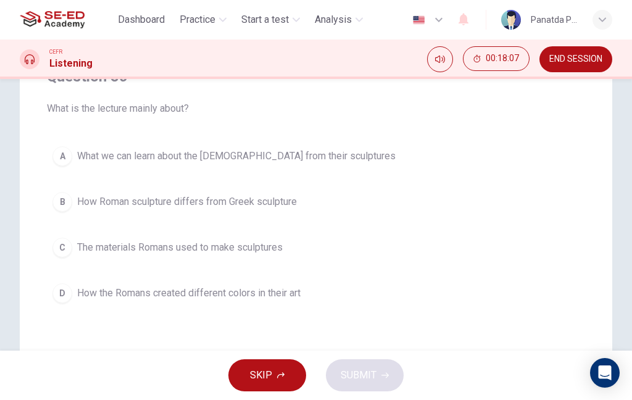
click at [310, 208] on button "B How Roman sculpture differs from Greek sculpture" at bounding box center [316, 201] width 538 height 31
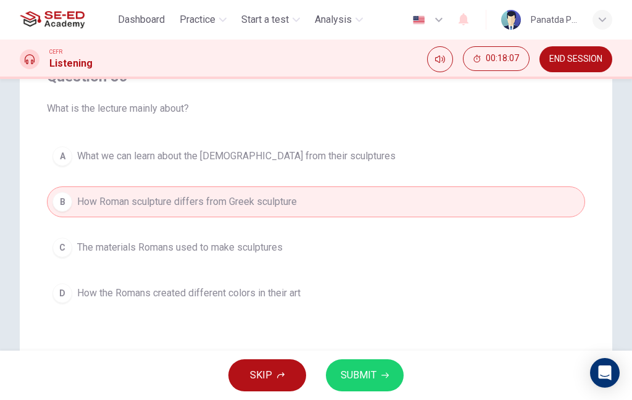
click at [352, 374] on span "SUBMIT" at bounding box center [358, 374] width 36 height 17
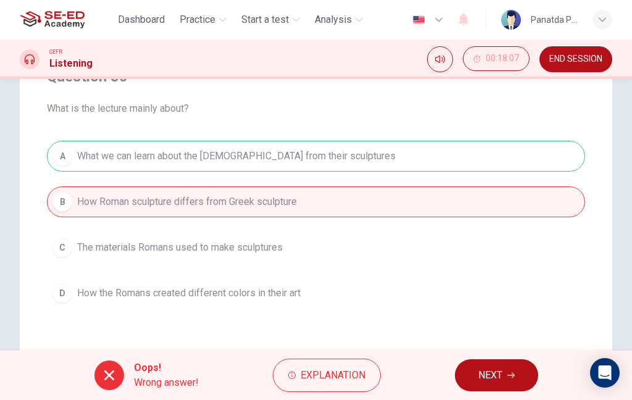
click at [486, 370] on span "NEXT" at bounding box center [490, 374] width 24 height 17
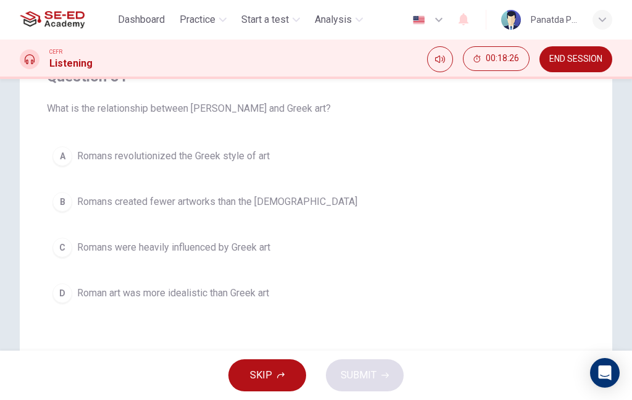
click at [446, 137] on div "Question 31 What is the relationship between [PERSON_NAME] and Greek art? A Rom…" at bounding box center [316, 187] width 538 height 281
click at [369, 164] on button "A Romans revolutionized the Greek style of art" at bounding box center [316, 156] width 538 height 31
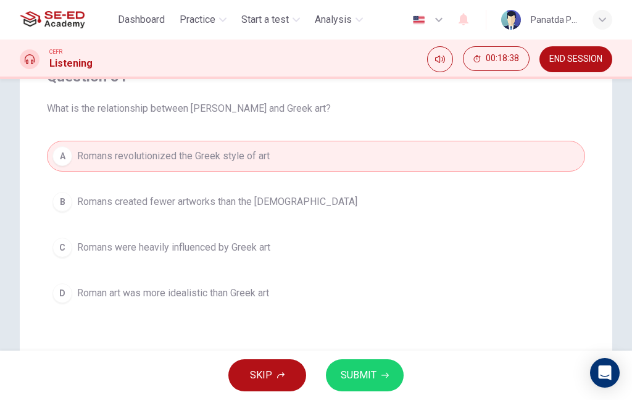
click at [367, 374] on span "SUBMIT" at bounding box center [358, 374] width 36 height 17
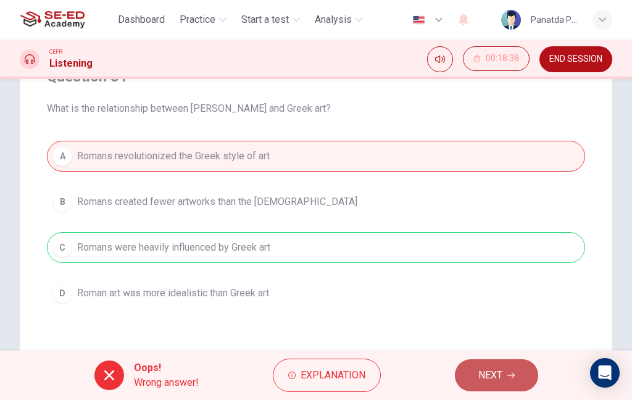
click at [499, 371] on span "NEXT" at bounding box center [490, 374] width 24 height 17
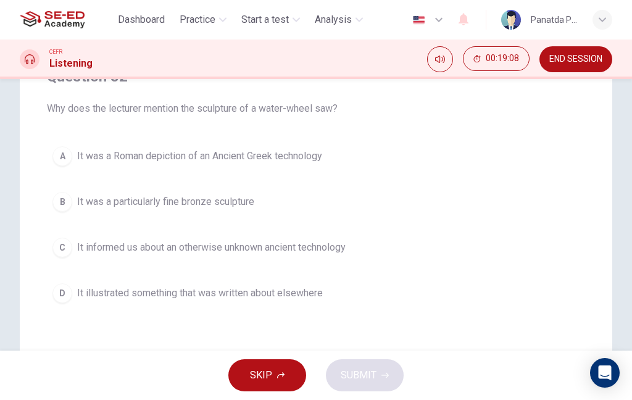
click at [401, 155] on button "A It was a Roman depiction of an Ancient Greek technology" at bounding box center [316, 156] width 538 height 31
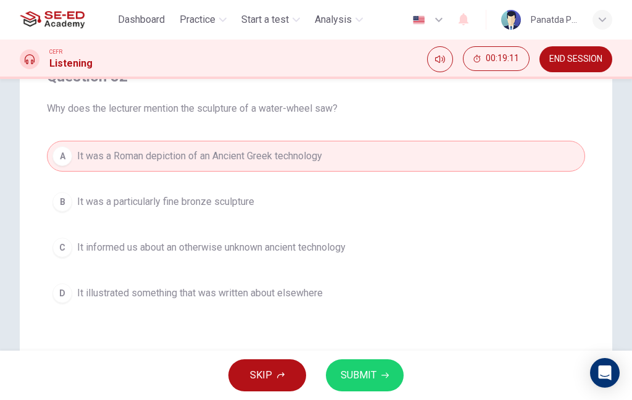
click at [379, 374] on button "SUBMIT" at bounding box center [365, 375] width 78 height 32
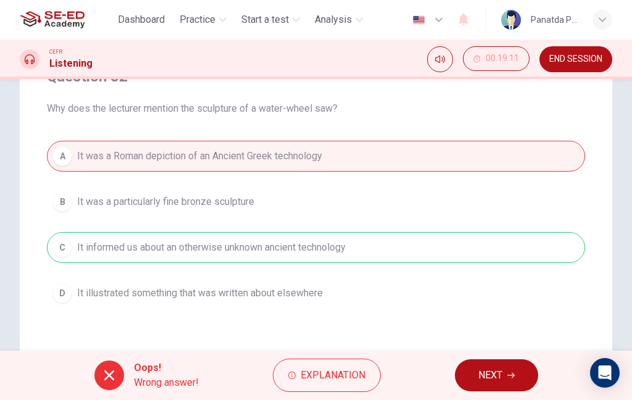
click at [462, 355] on div "Oops! Wrong answer! Explanation NEXT" at bounding box center [316, 374] width 632 height 49
click at [461, 354] on div "Oops! Wrong answer! Explanation NEXT" at bounding box center [316, 374] width 632 height 49
click at [491, 370] on span "NEXT" at bounding box center [490, 374] width 24 height 17
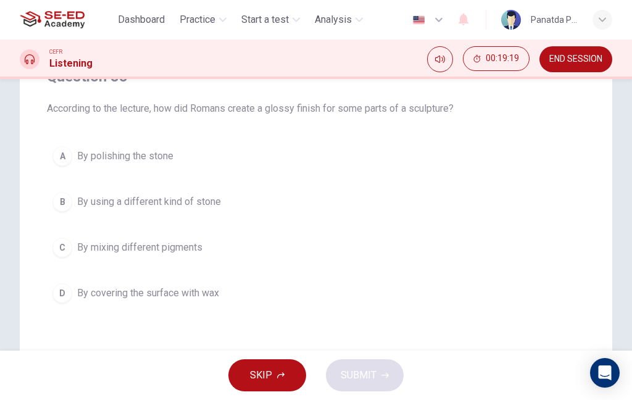
click at [392, 207] on button "B By using a different kind of stone" at bounding box center [316, 201] width 538 height 31
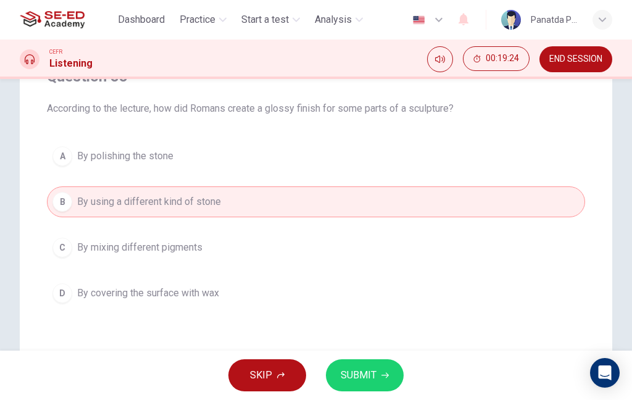
click at [381, 376] on icon "button" at bounding box center [384, 374] width 7 height 7
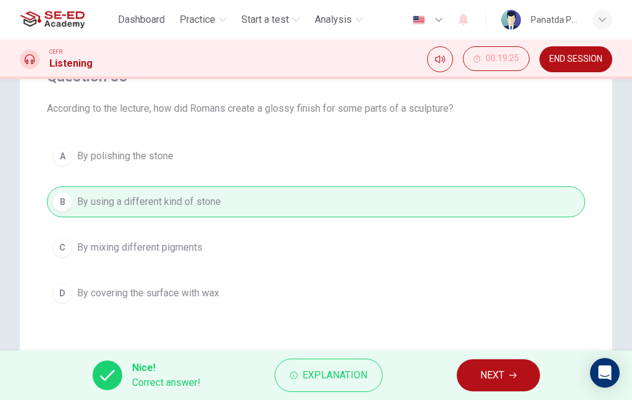
click at [501, 389] on button "NEXT" at bounding box center [497, 375] width 83 height 32
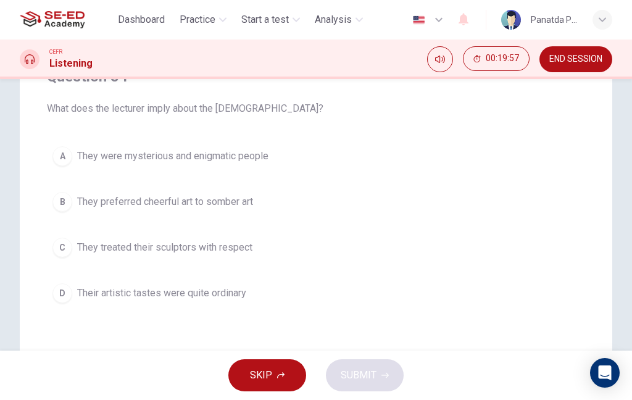
click at [304, 167] on button "A They were mysterious and enigmatic people" at bounding box center [316, 156] width 538 height 31
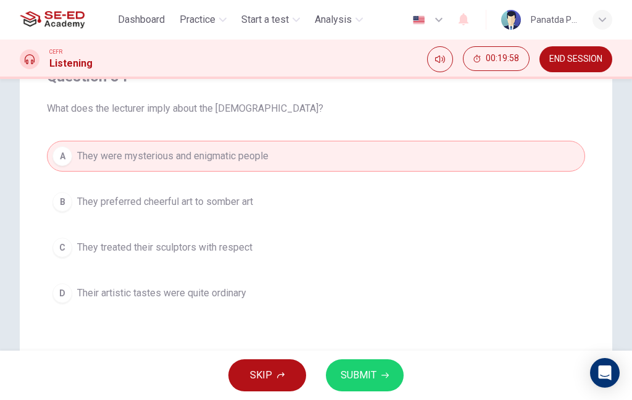
click at [378, 388] on button "SUBMIT" at bounding box center [365, 375] width 78 height 32
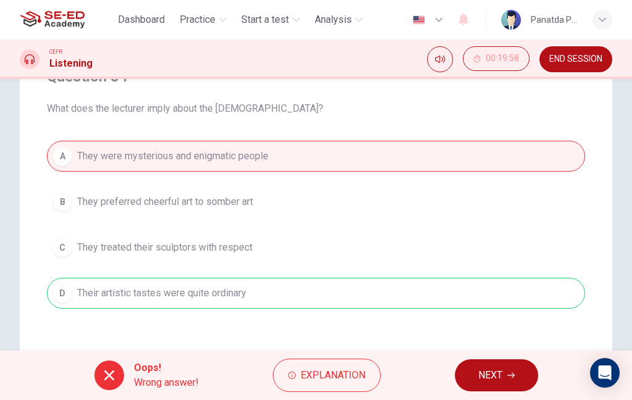
click at [494, 371] on span "NEXT" at bounding box center [490, 374] width 24 height 17
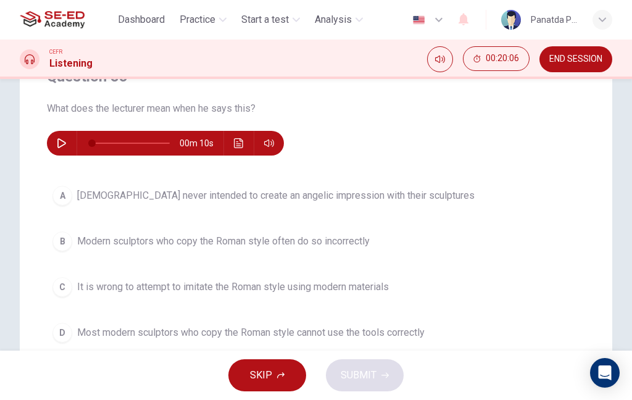
click at [584, 324] on div "A [DEMOGRAPHIC_DATA] never intended to create an angelic impression with their …" at bounding box center [316, 264] width 538 height 168
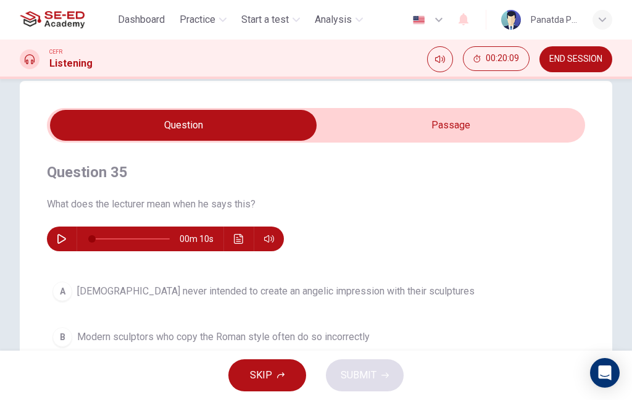
scroll to position [20, 0]
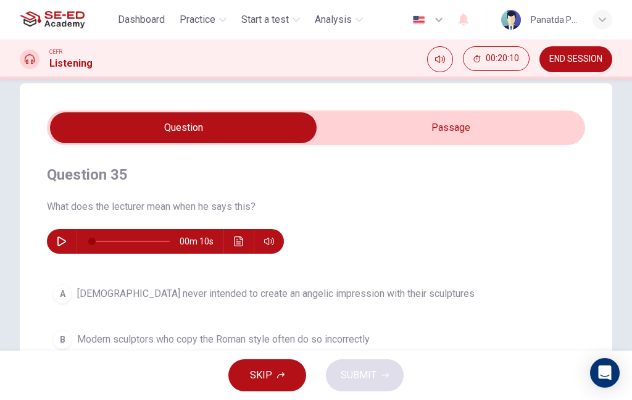
type input "68"
click at [516, 118] on input "checkbox" at bounding box center [183, 127] width 807 height 31
checkbox input "true"
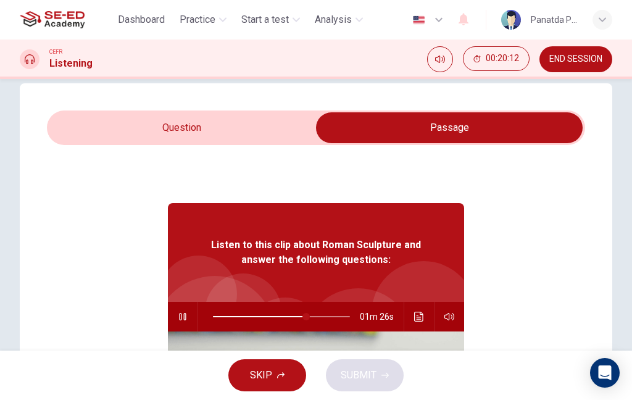
click at [416, 316] on icon "Click to see the audio transcription" at bounding box center [419, 316] width 10 height 10
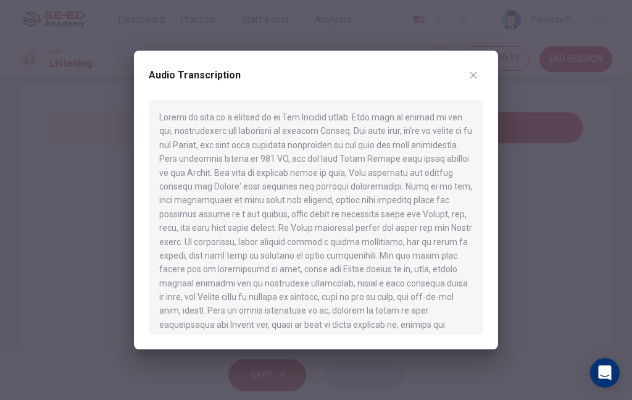
click at [536, 199] on div at bounding box center [316, 200] width 632 height 400
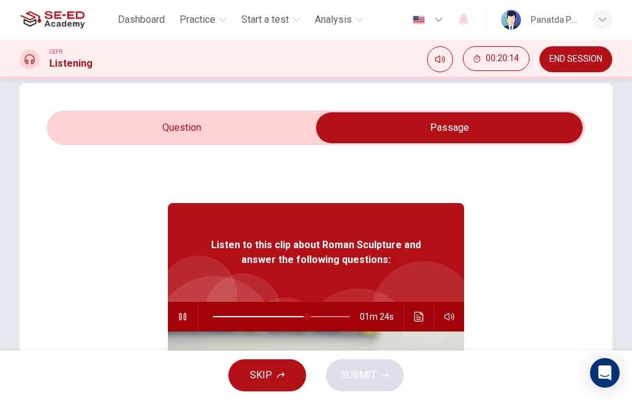
type input "69"
click at [218, 136] on input "checkbox" at bounding box center [449, 127] width 807 height 31
checkbox input "false"
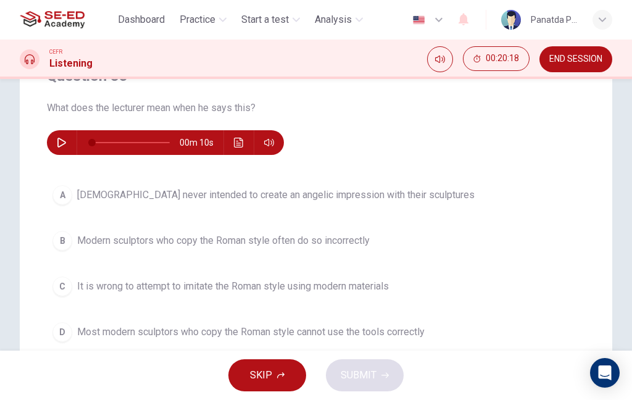
scroll to position [115, 0]
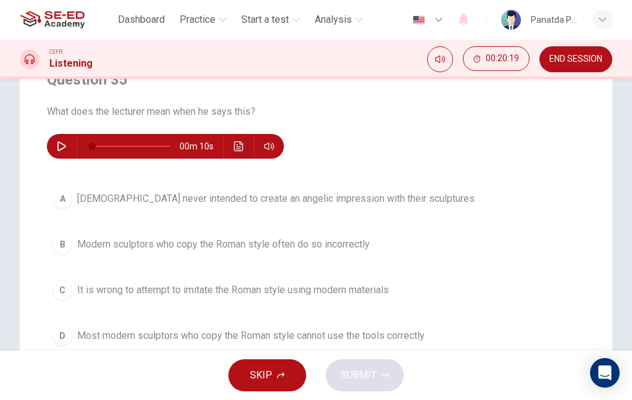
click at [377, 252] on button "B Modern sculptors who copy the Roman style often do so incorrectly" at bounding box center [316, 244] width 538 height 31
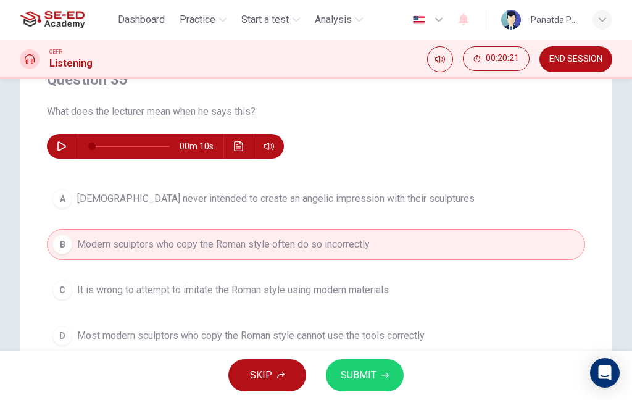
click at [382, 374] on icon "button" at bounding box center [384, 374] width 7 height 7
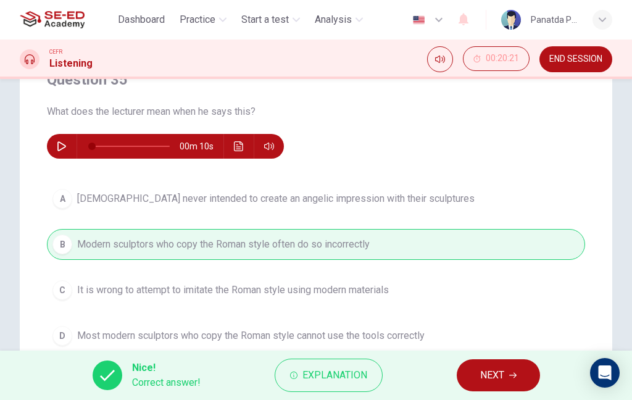
click at [497, 377] on span "NEXT" at bounding box center [492, 374] width 24 height 17
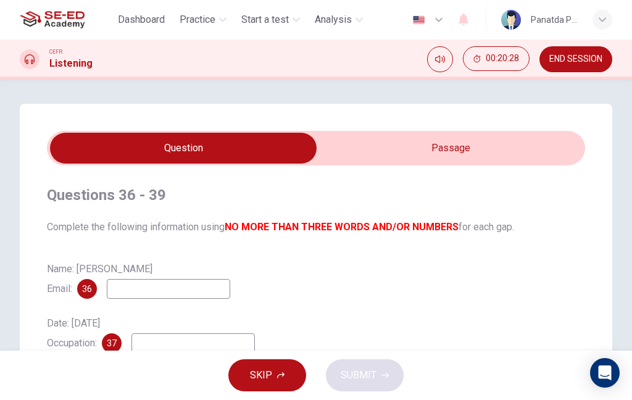
scroll to position [0, 0]
click at [474, 144] on input "checkbox" at bounding box center [183, 148] width 807 height 31
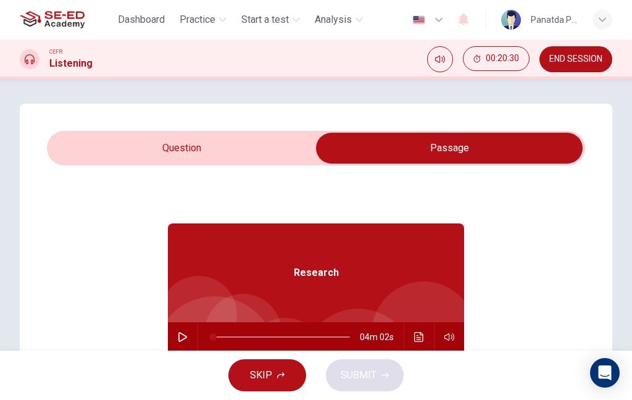
click at [185, 333] on icon "button" at bounding box center [183, 337] width 10 height 10
click at [207, 150] on input "checkbox" at bounding box center [449, 148] width 807 height 31
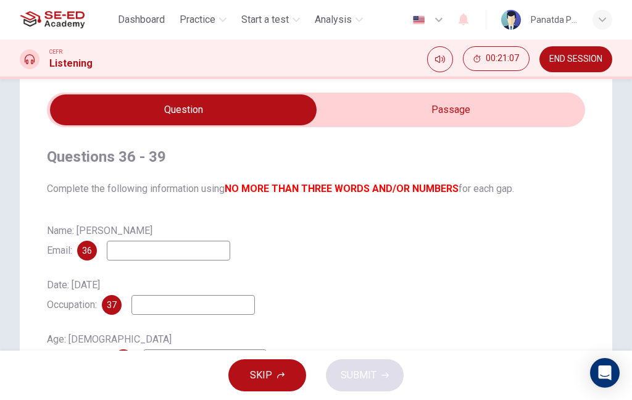
scroll to position [37, 0]
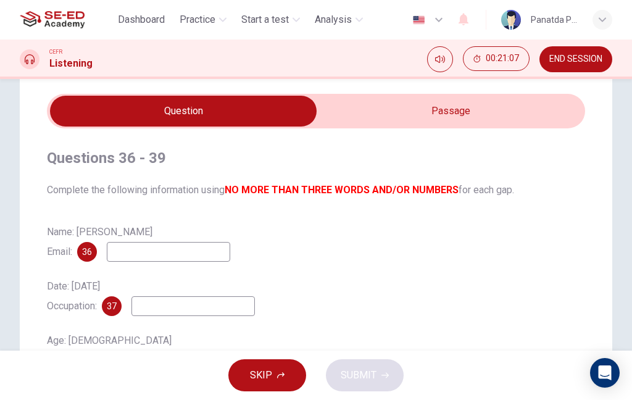
click at [442, 119] on input "checkbox" at bounding box center [183, 111] width 807 height 31
checkbox input "true"
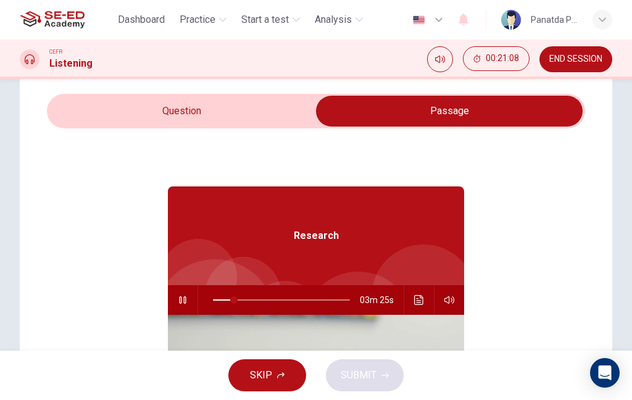
type input "16"
click at [204, 118] on input "checkbox" at bounding box center [449, 111] width 807 height 31
checkbox input "false"
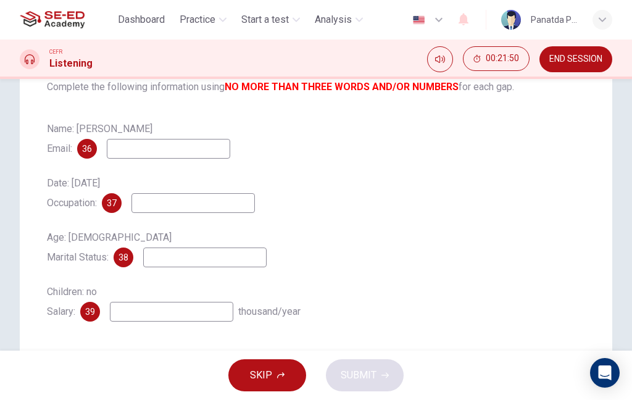
scroll to position [141, 0]
click at [244, 259] on input at bounding box center [204, 257] width 123 height 20
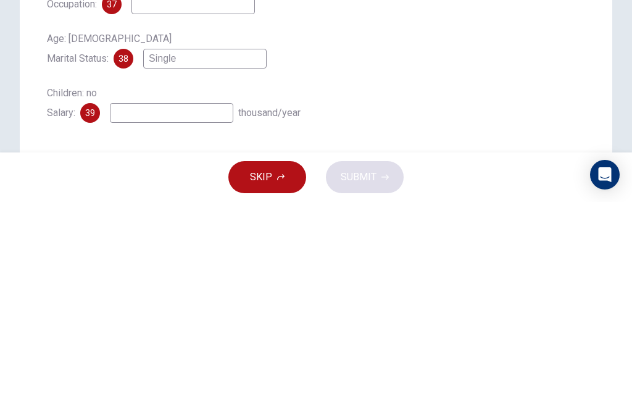
click at [477, 227] on div "Age: [DEMOGRAPHIC_DATA] Marital Status: 38 [DEMOGRAPHIC_DATA]" at bounding box center [316, 246] width 538 height 39
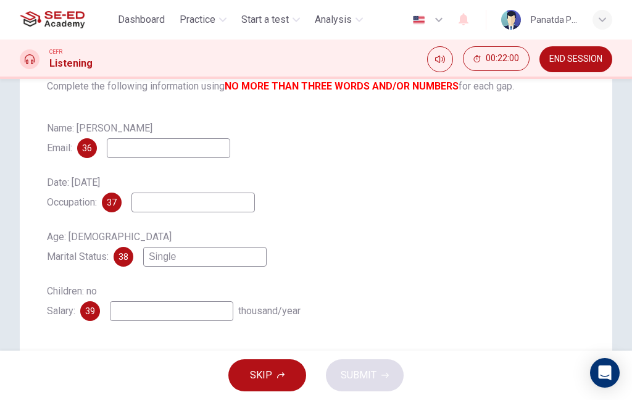
click at [224, 259] on input "Single" at bounding box center [204, 257] width 123 height 20
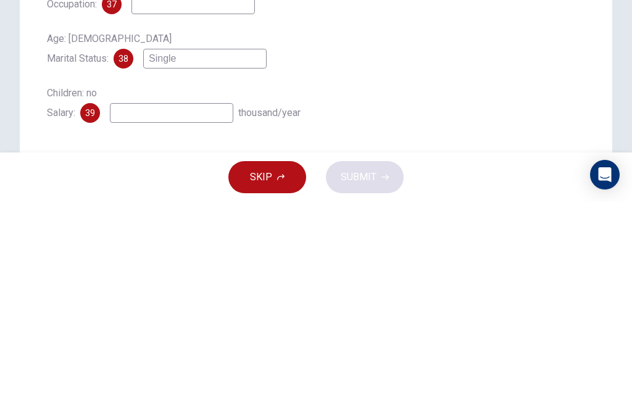
type input "Single"
click at [456, 227] on div "Age: [DEMOGRAPHIC_DATA] Marital Status: 38 [DEMOGRAPHIC_DATA]" at bounding box center [316, 246] width 538 height 39
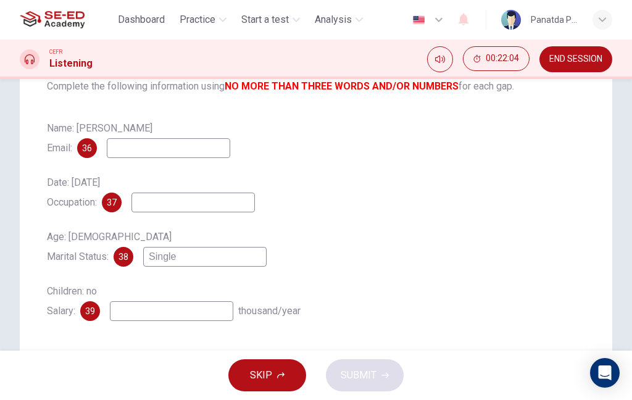
click at [199, 321] on input at bounding box center [171, 311] width 123 height 20
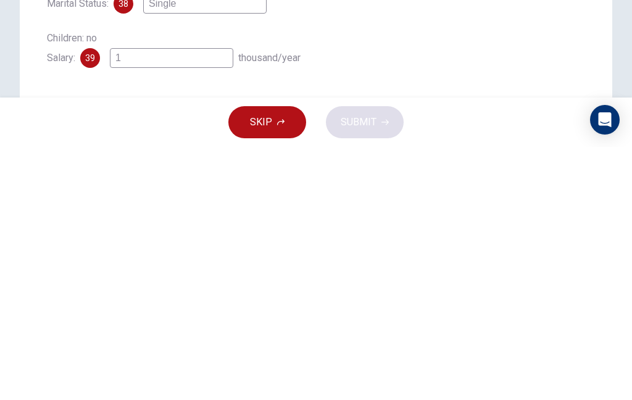
type input "1"
click at [476, 74] on div "Questions 36 - 39 Complete the following information using NO MORE THAN THREE W…" at bounding box center [316, 183] width 538 height 316
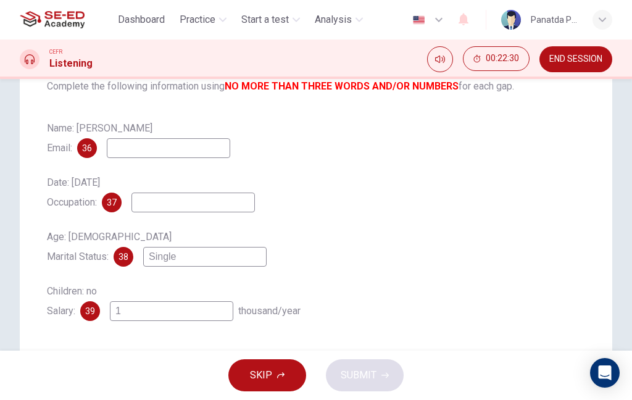
click at [194, 307] on input "1" at bounding box center [171, 311] width 123 height 20
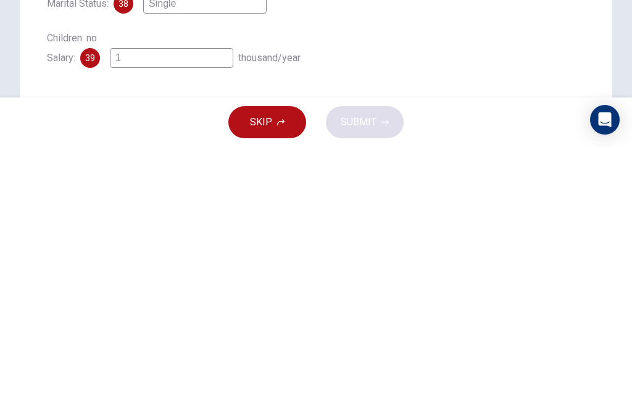
click at [466, 281] on div "Children: no Salary: 39 1 thousand/year" at bounding box center [316, 300] width 538 height 39
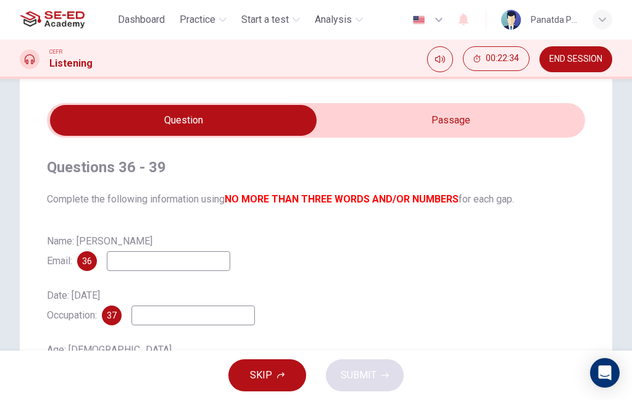
scroll to position [34, 0]
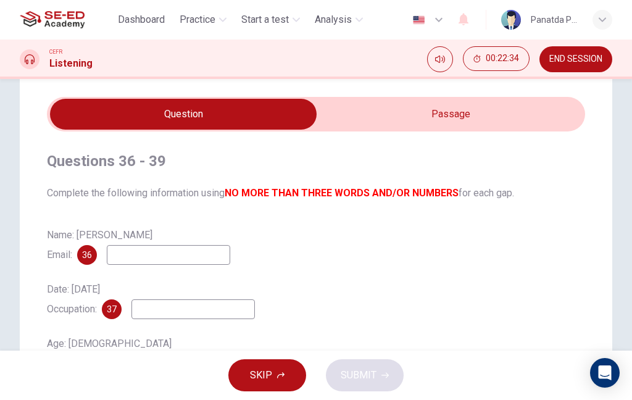
click at [488, 120] on input "checkbox" at bounding box center [183, 114] width 807 height 31
checkbox input "true"
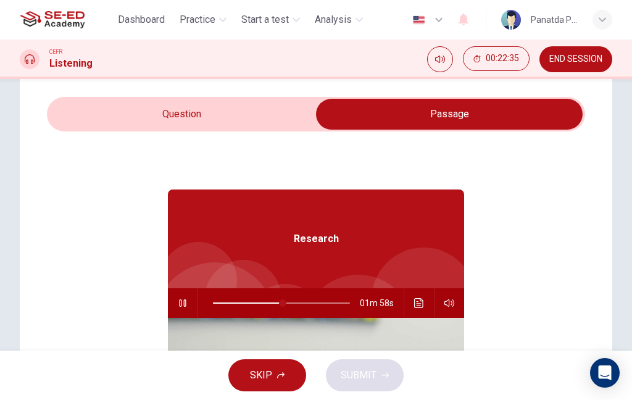
type input "51"
click at [188, 109] on input "checkbox" at bounding box center [449, 114] width 807 height 31
checkbox input "false"
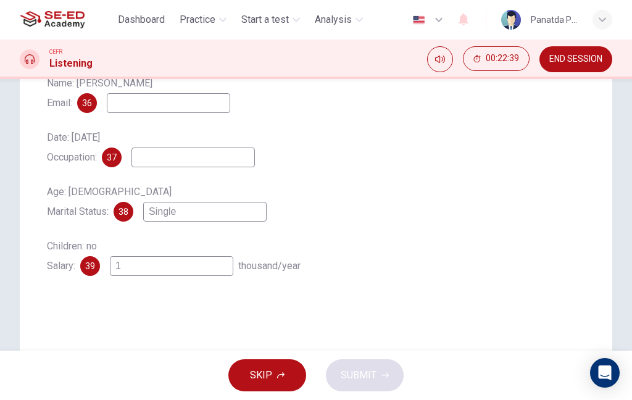
scroll to position [182, 0]
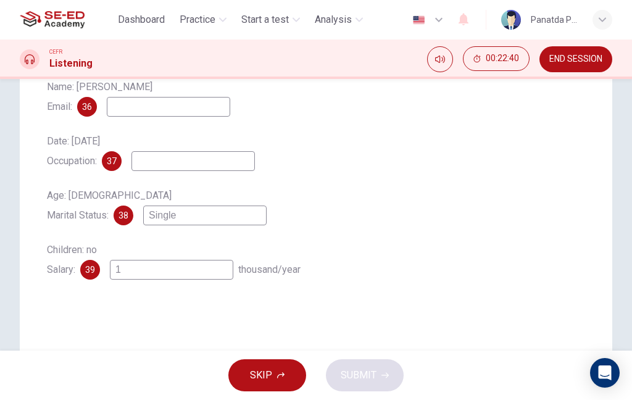
click at [188, 110] on input at bounding box center [168, 107] width 123 height 20
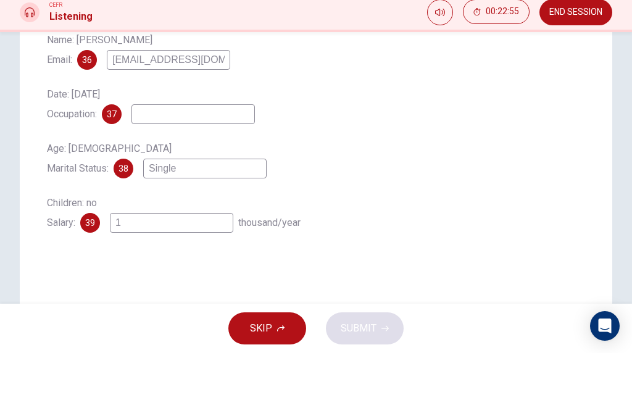
type input "[EMAIL_ADDRESS][DOMAIN_NAME]"
click at [393, 84] on div "Name: [PERSON_NAME] Email: 36 [EMAIL_ADDRESS][DOMAIN_NAME] Date: [DATE] Occupat…" at bounding box center [316, 178] width 538 height 202
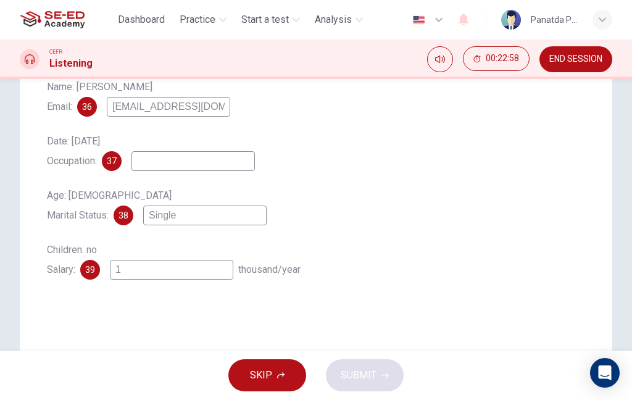
click at [191, 275] on input "1" at bounding box center [171, 270] width 123 height 20
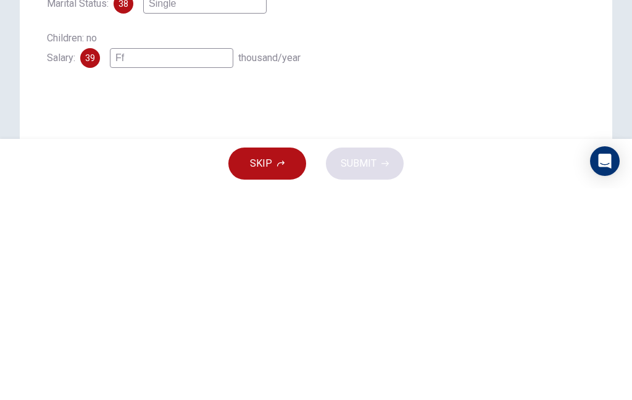
type input "F"
type input "2419"
click at [529, 240] on div "Children: no Salary: 39 2419 thousand/year" at bounding box center [316, 259] width 538 height 39
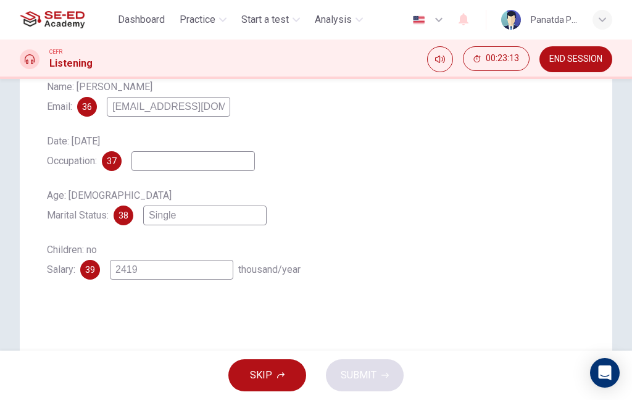
click at [216, 165] on input at bounding box center [192, 161] width 123 height 20
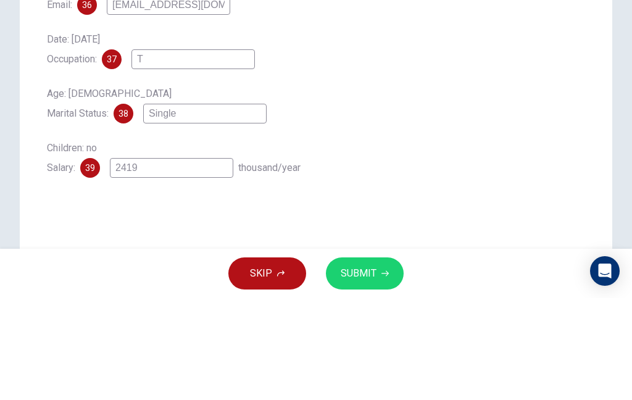
type input "T"
click at [513, 77] on div "Name: [PERSON_NAME] Email: 36 [EMAIL_ADDRESS][DOMAIN_NAME] Date: [DATE] Occupat…" at bounding box center [316, 178] width 538 height 202
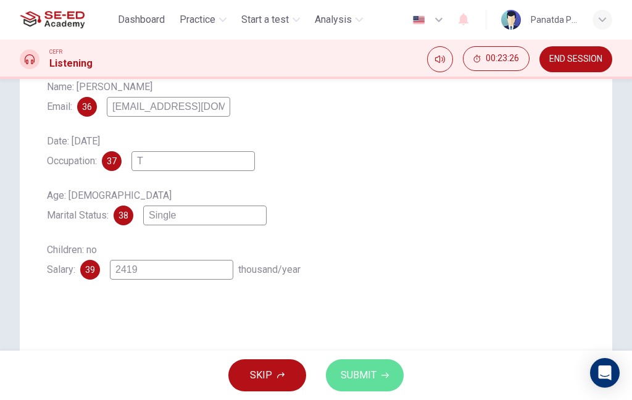
click at [371, 378] on span "SUBMIT" at bounding box center [358, 374] width 36 height 17
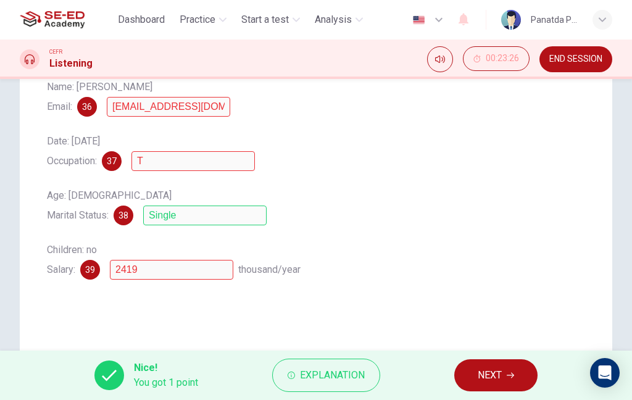
click at [501, 371] on span "NEXT" at bounding box center [489, 374] width 24 height 17
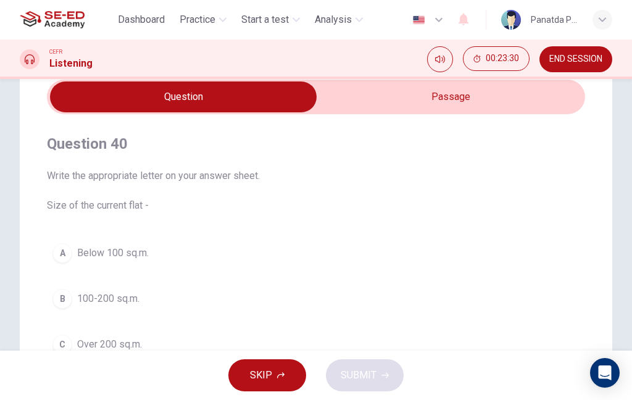
scroll to position [52, 0]
type input "77"
click at [485, 110] on input "checkbox" at bounding box center [183, 96] width 807 height 31
checkbox input "true"
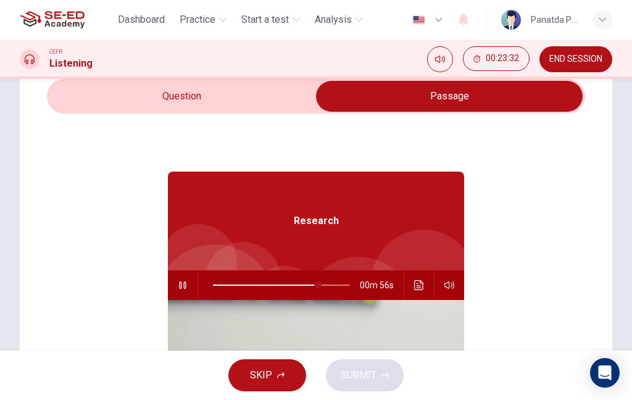
type input "77"
click at [190, 91] on input "checkbox" at bounding box center [449, 96] width 807 height 31
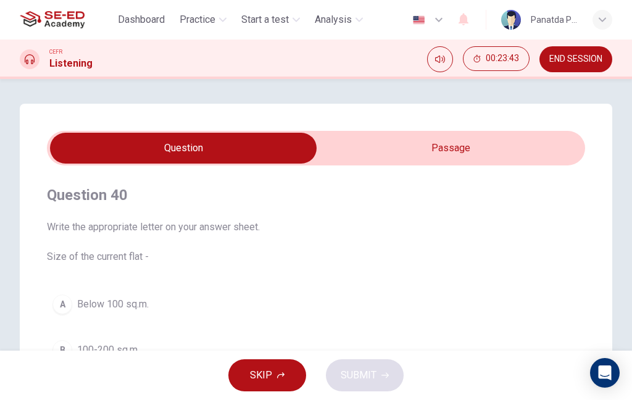
scroll to position [0, 0]
click at [467, 141] on input "checkbox" at bounding box center [183, 148] width 807 height 31
checkbox input "true"
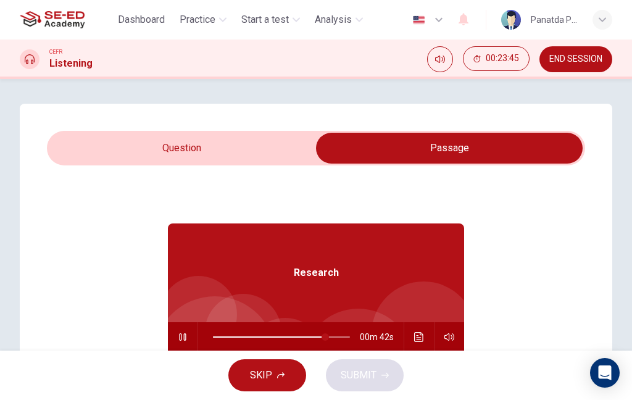
type input "82"
click at [198, 142] on input "checkbox" at bounding box center [449, 148] width 807 height 31
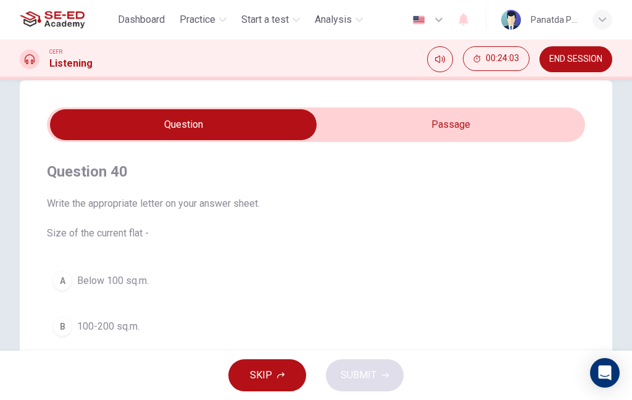
scroll to position [25, 0]
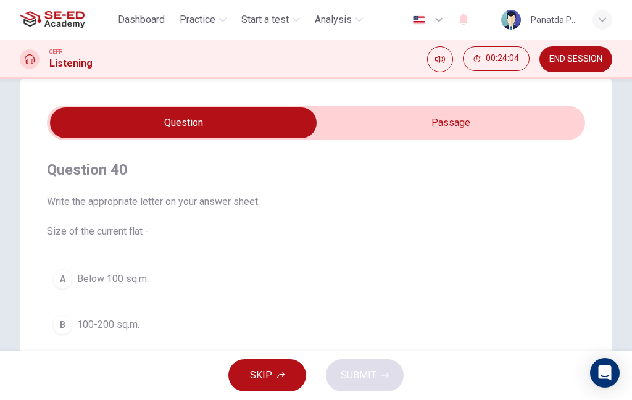
click at [462, 130] on input "checkbox" at bounding box center [183, 122] width 807 height 31
checkbox input "true"
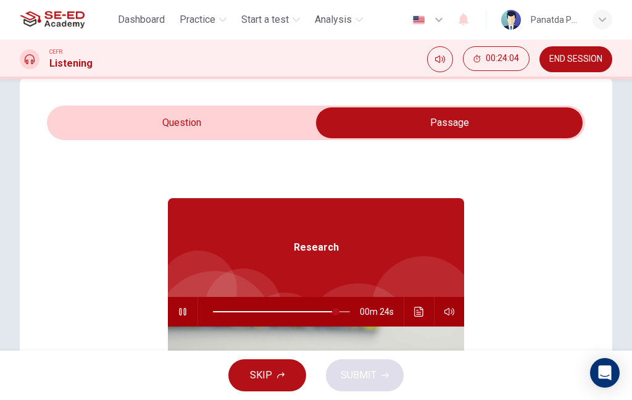
type input "90"
click at [212, 125] on input "checkbox" at bounding box center [449, 122] width 807 height 31
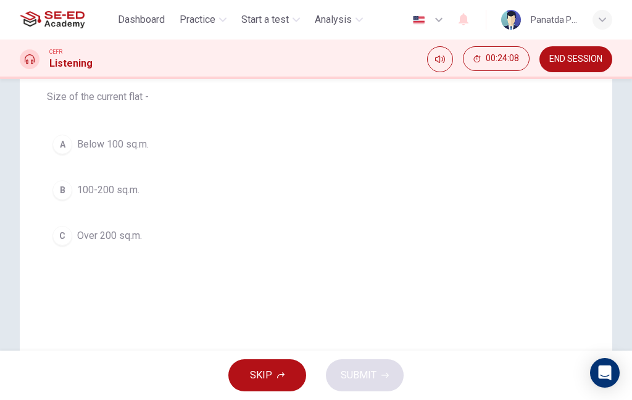
scroll to position [160, 0]
click at [354, 192] on button "B 100-200 sq.m." at bounding box center [316, 189] width 538 height 31
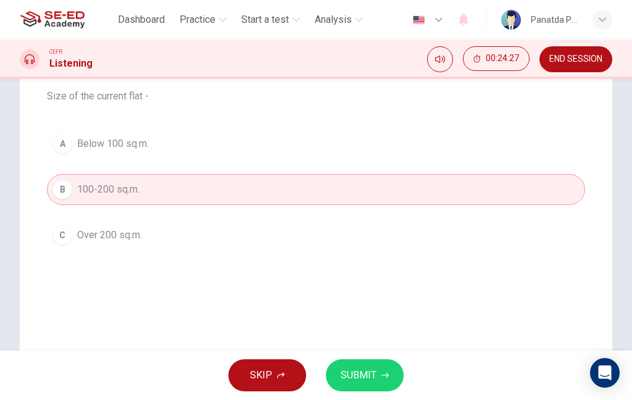
click at [379, 377] on button "SUBMIT" at bounding box center [365, 375] width 78 height 32
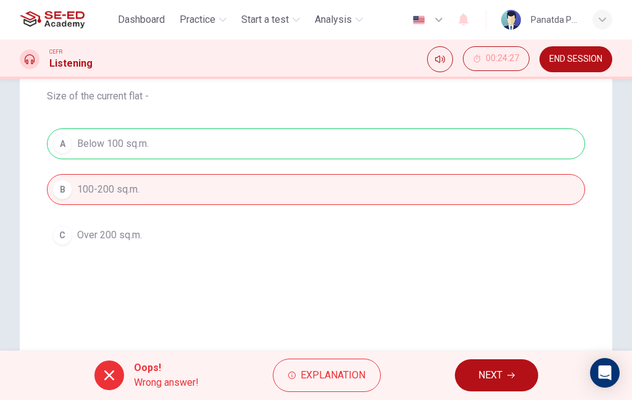
click at [508, 377] on icon "button" at bounding box center [510, 374] width 7 height 7
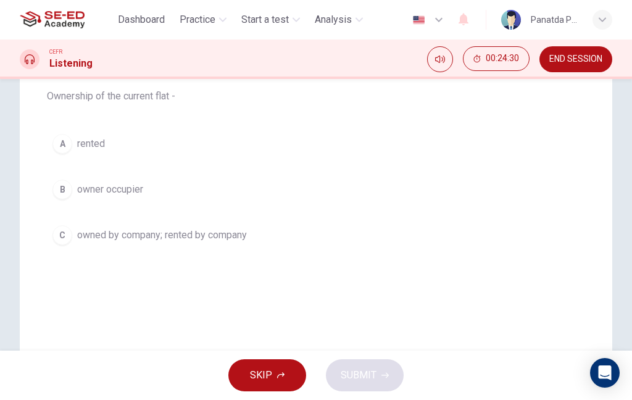
click at [492, 239] on button "C owned by company; rented by company" at bounding box center [316, 235] width 538 height 31
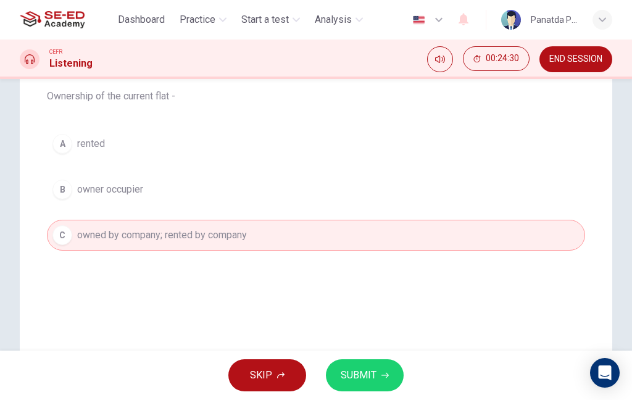
click at [379, 371] on button "SUBMIT" at bounding box center [365, 375] width 78 height 32
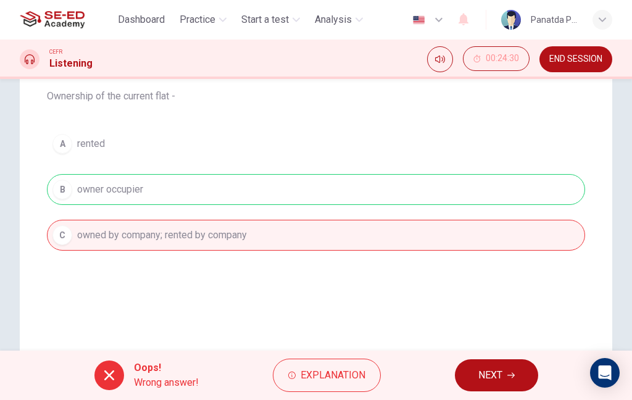
click at [506, 390] on button "NEXT" at bounding box center [496, 375] width 83 height 32
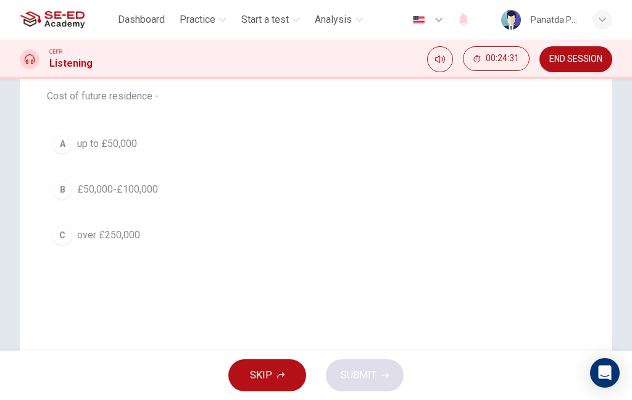
click at [497, 213] on div "A up to £50,000 B £50,000-£100,000 C over £250,000" at bounding box center [316, 189] width 538 height 122
click at [377, 196] on button "B £50,000-£100,000" at bounding box center [316, 189] width 538 height 31
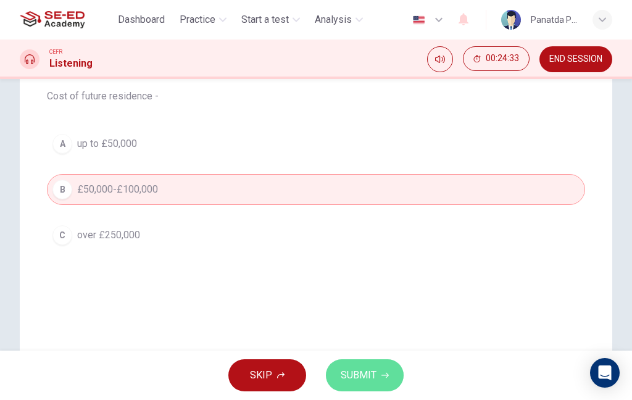
click at [354, 367] on span "SUBMIT" at bounding box center [358, 374] width 36 height 17
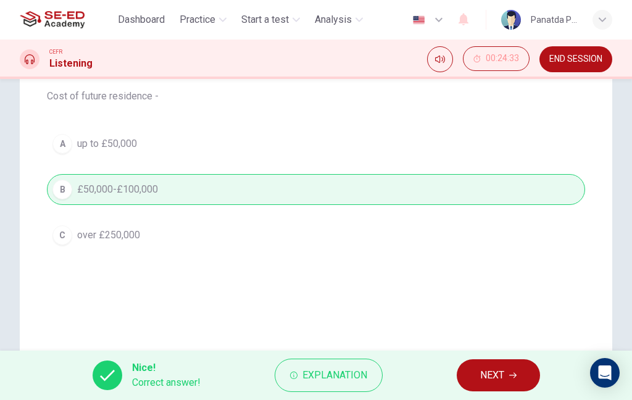
click at [496, 379] on span "NEXT" at bounding box center [492, 374] width 24 height 17
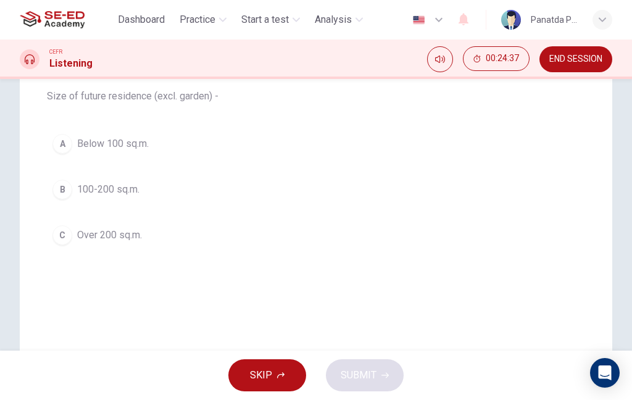
click at [419, 226] on button "C Over 200 sq.m." at bounding box center [316, 235] width 538 height 31
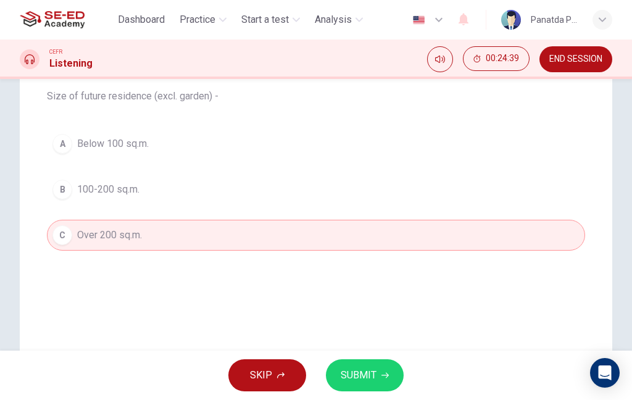
click at [372, 374] on span "SUBMIT" at bounding box center [358, 374] width 36 height 17
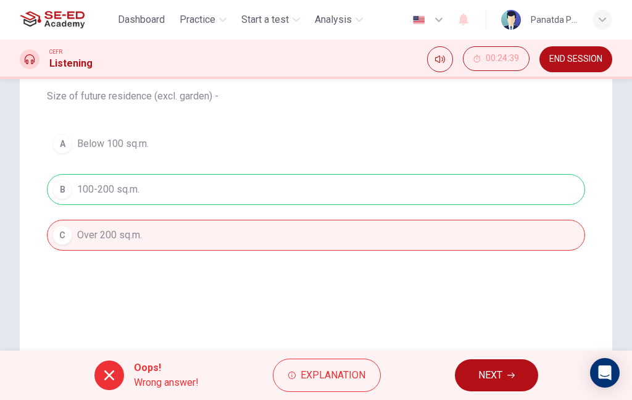
click at [503, 376] on button "NEXT" at bounding box center [496, 375] width 83 height 32
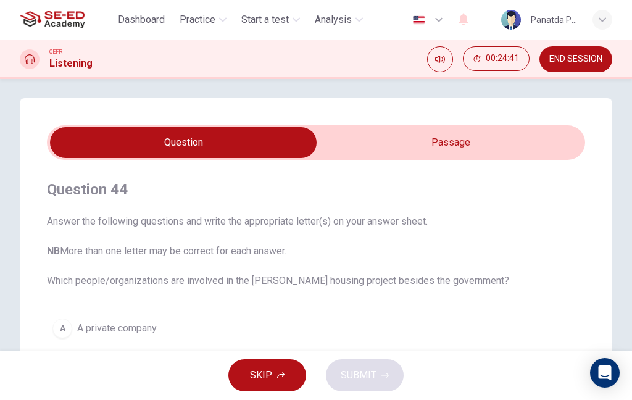
scroll to position [4, 0]
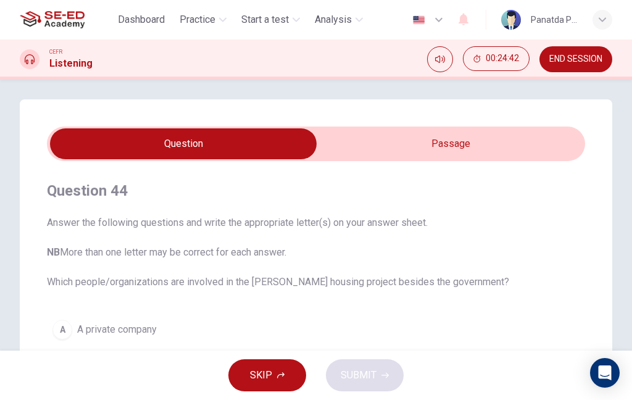
click at [463, 138] on input "checkbox" at bounding box center [183, 143] width 807 height 31
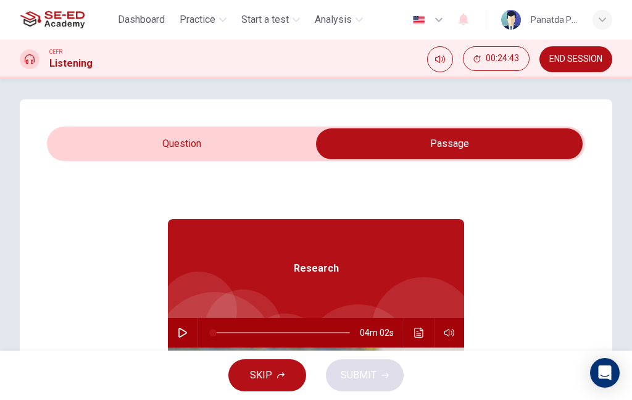
click at [167, 139] on input "checkbox" at bounding box center [449, 143] width 807 height 31
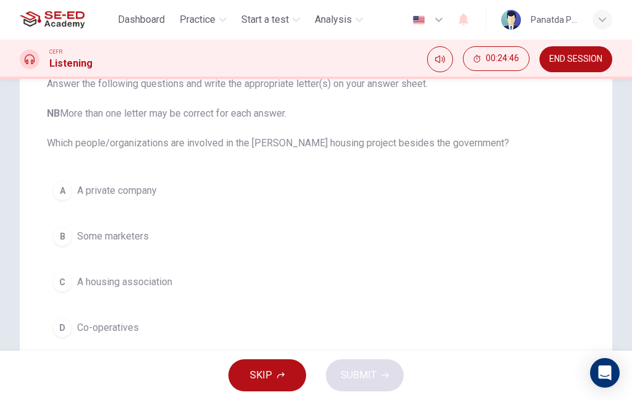
scroll to position [142, 0]
click at [373, 205] on button "A A private company" at bounding box center [316, 191] width 538 height 31
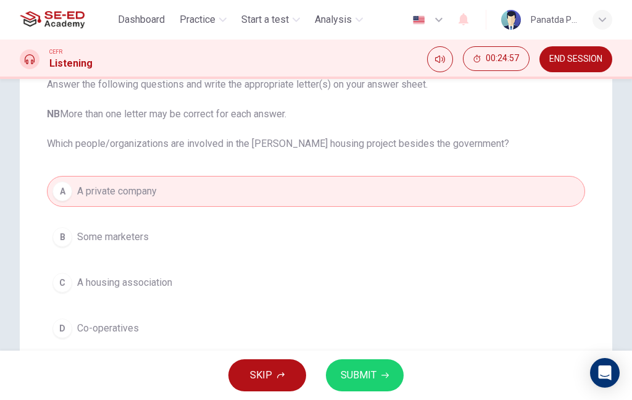
click at [356, 305] on div "A A private company B Some marketers C A housing association D Co-operatives" at bounding box center [316, 260] width 538 height 168
click at [313, 313] on button "D Co-operatives" at bounding box center [316, 328] width 538 height 31
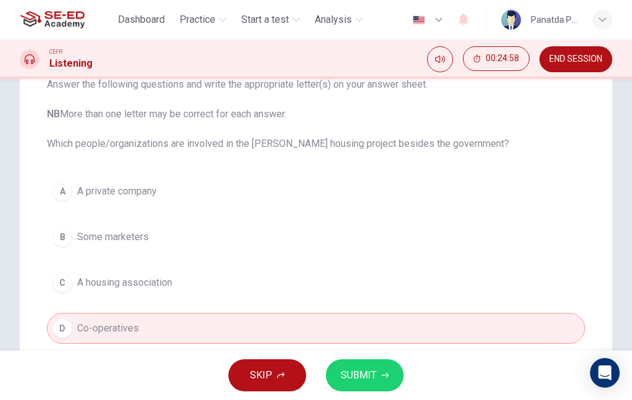
click at [332, 290] on button "C A housing association" at bounding box center [316, 282] width 538 height 31
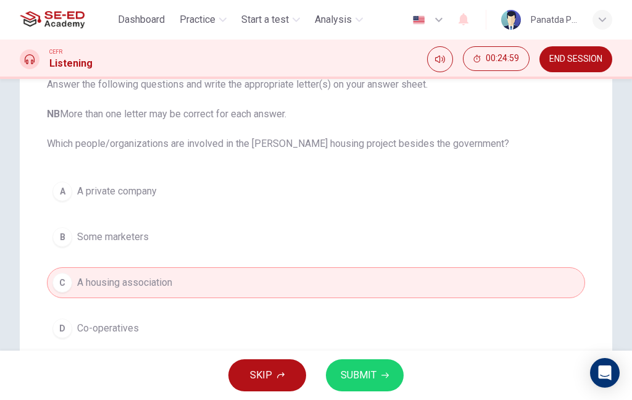
click at [379, 379] on button "SUBMIT" at bounding box center [365, 375] width 78 height 32
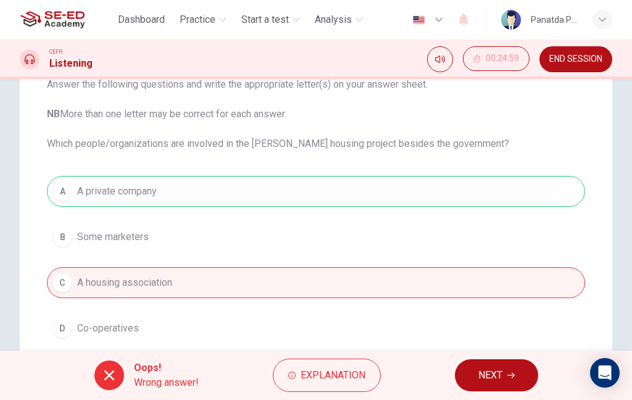
click at [516, 371] on button "NEXT" at bounding box center [496, 375] width 83 height 32
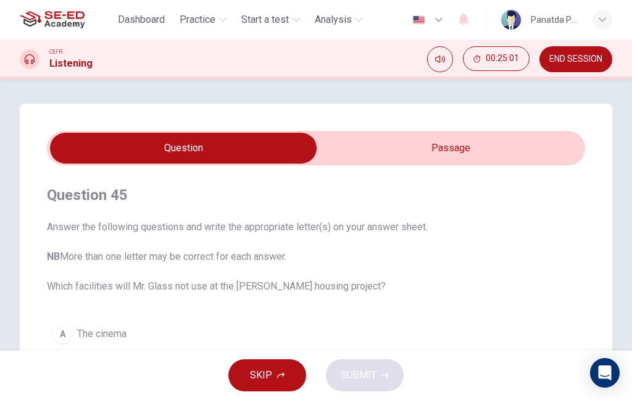
scroll to position [-1, 0]
click at [467, 144] on input "checkbox" at bounding box center [183, 148] width 807 height 31
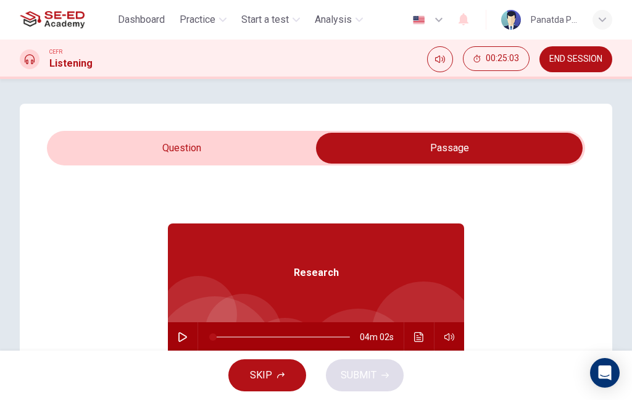
click at [182, 162] on input "checkbox" at bounding box center [449, 148] width 807 height 31
checkbox input "false"
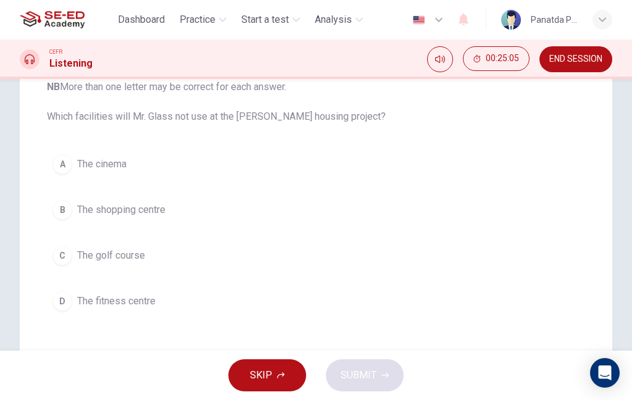
scroll to position [170, 0]
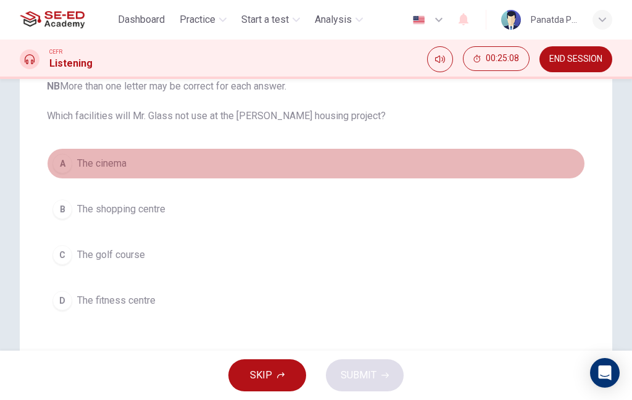
click at [387, 165] on button "A The cinema" at bounding box center [316, 163] width 538 height 31
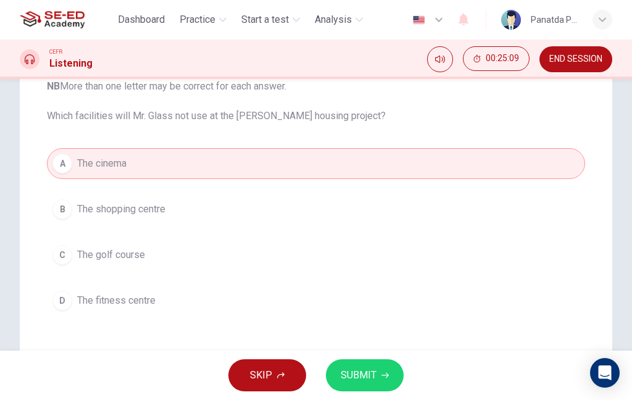
click at [387, 378] on icon "button" at bounding box center [384, 374] width 7 height 7
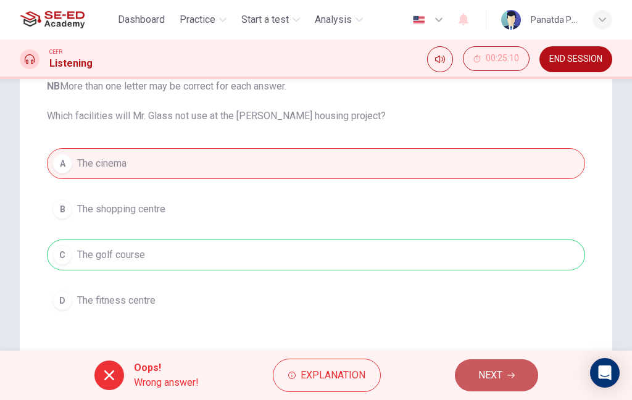
click at [492, 374] on span "NEXT" at bounding box center [490, 374] width 24 height 17
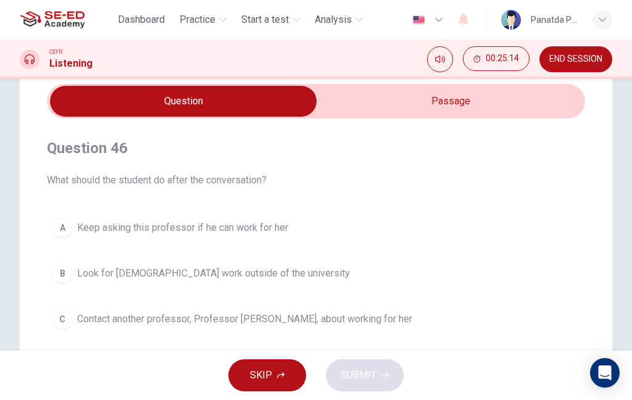
scroll to position [4, 0]
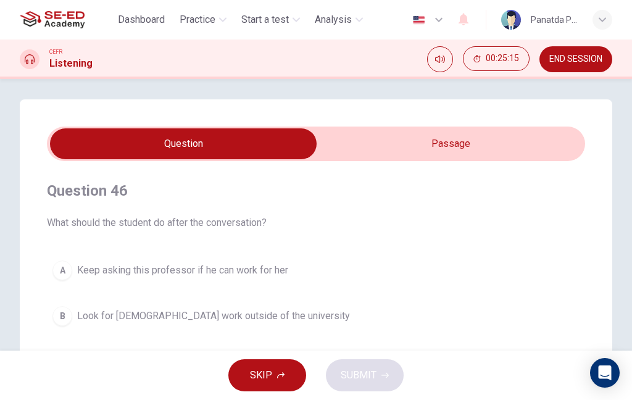
click at [451, 155] on input "checkbox" at bounding box center [183, 143] width 807 height 31
checkbox input "true"
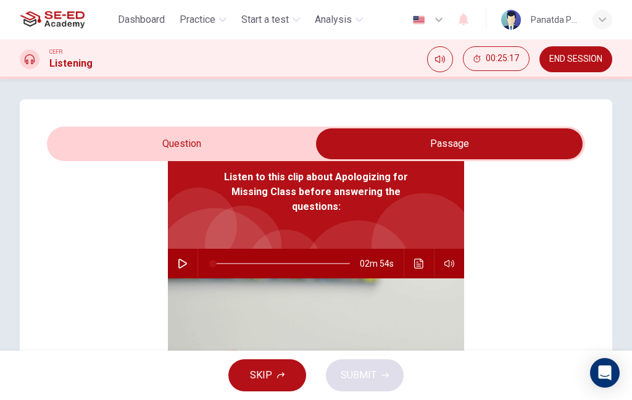
click at [268, 369] on span "SKIP" at bounding box center [261, 374] width 22 height 17
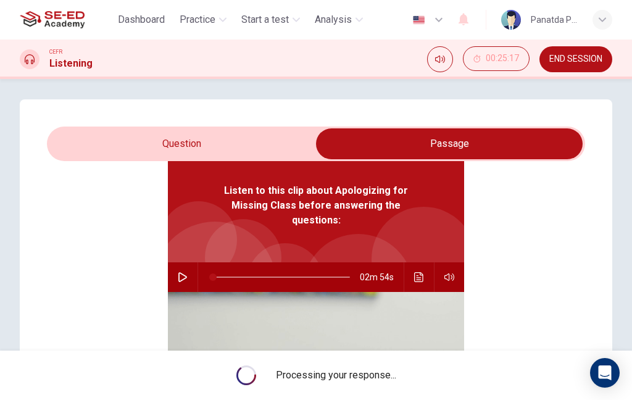
scroll to position [69, 0]
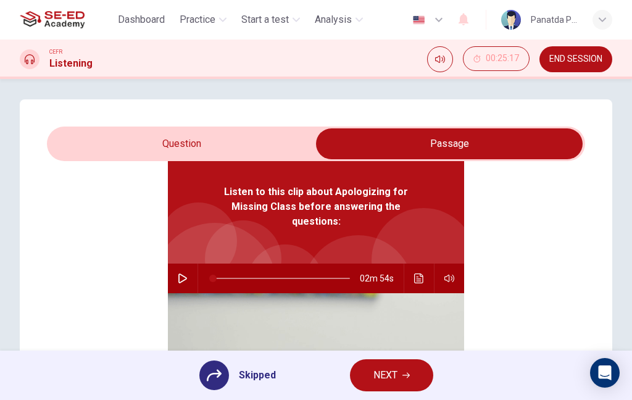
click at [581, 67] on button "END SESSION" at bounding box center [575, 59] width 73 height 26
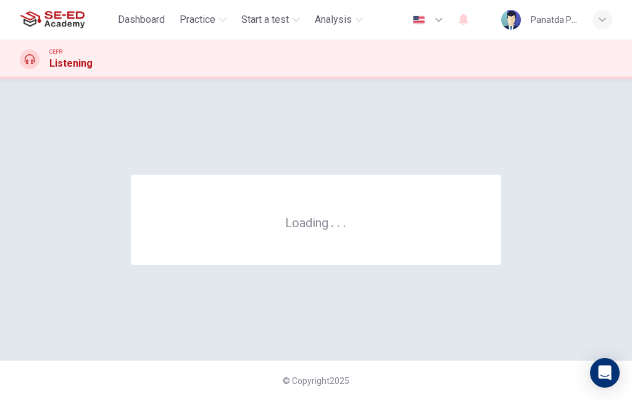
scroll to position [0, 0]
